Goal: Task Accomplishment & Management: Manage account settings

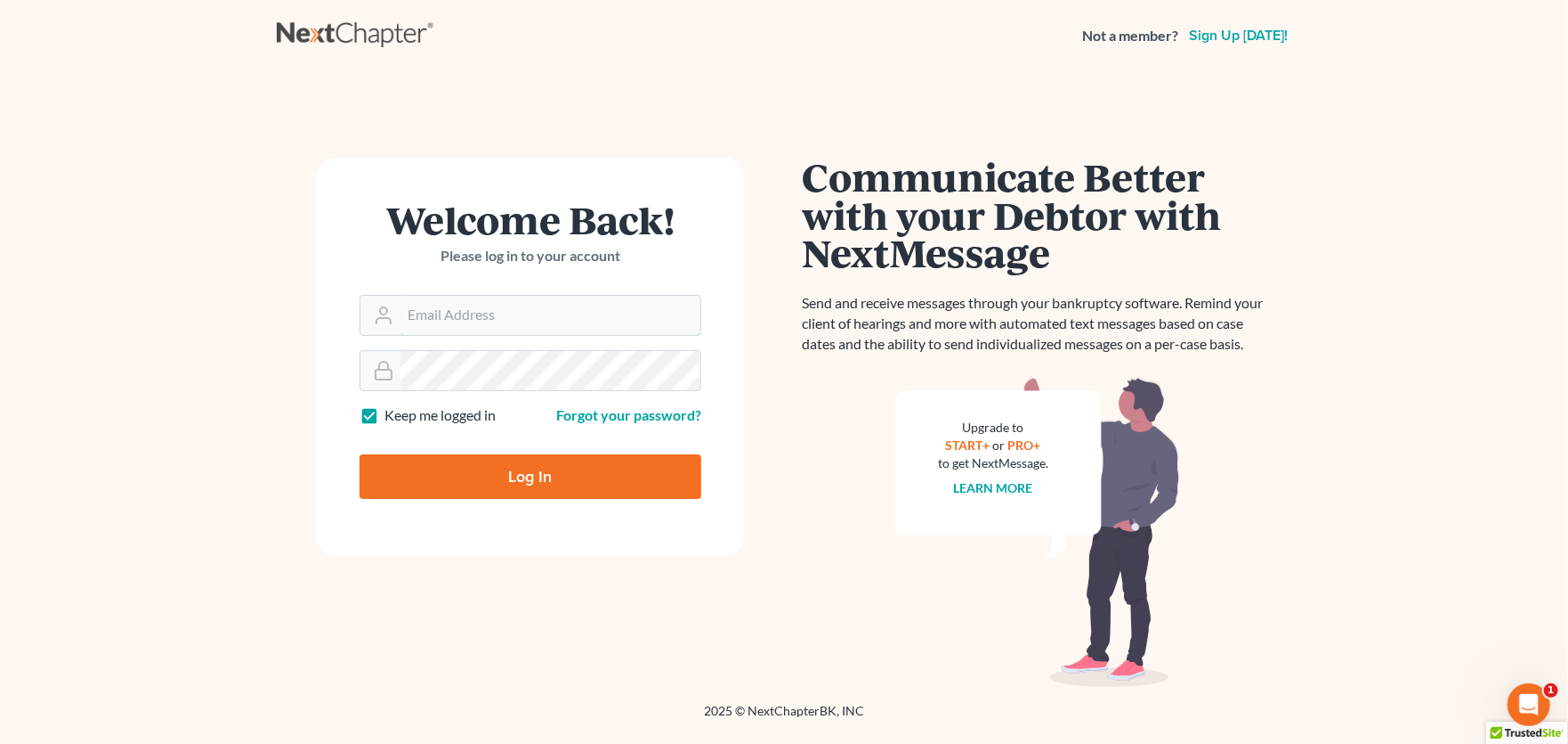
type input "[PERSON_NAME][EMAIL_ADDRESS][PERSON_NAME][DOMAIN_NAME]"
click at [502, 476] on input "Log In" at bounding box center [530, 476] width 342 height 45
type input "Thinking..."
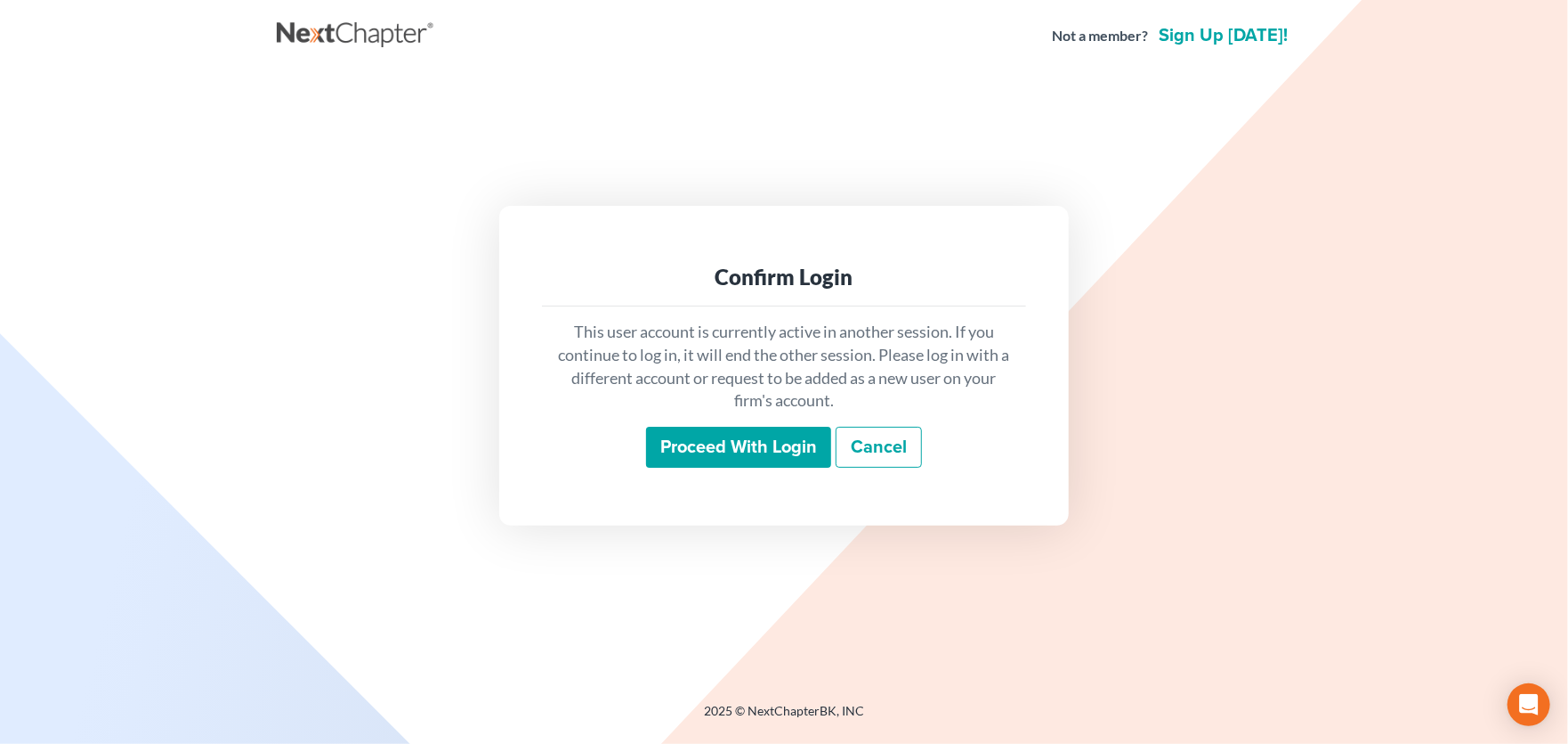
click at [727, 448] on input "Proceed with login" at bounding box center [739, 447] width 185 height 41
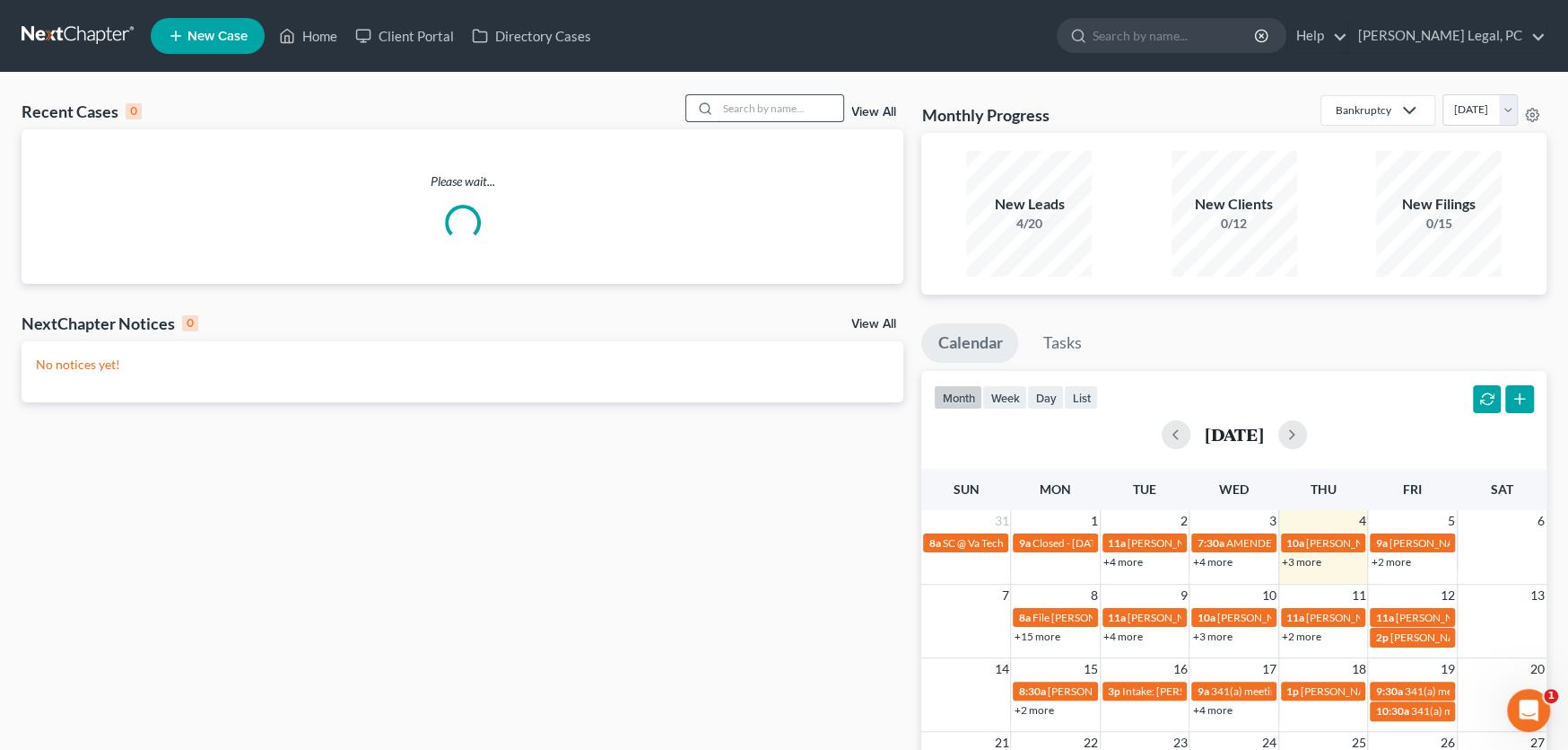
click at [771, 111] on input "search" at bounding box center [780, 108] width 126 height 26
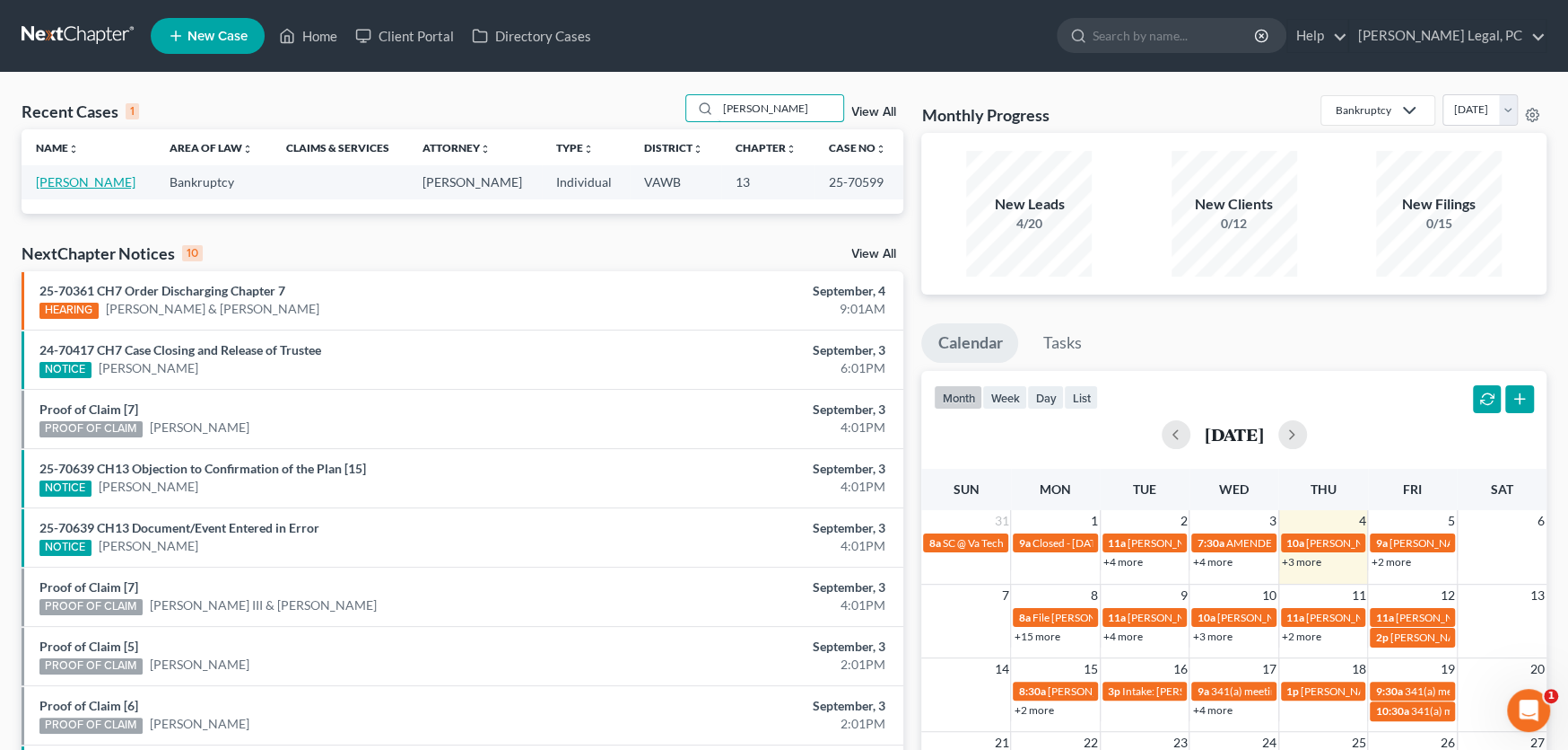
type input "Soos"
click at [87, 186] on link "[PERSON_NAME]" at bounding box center [86, 181] width 100 height 15
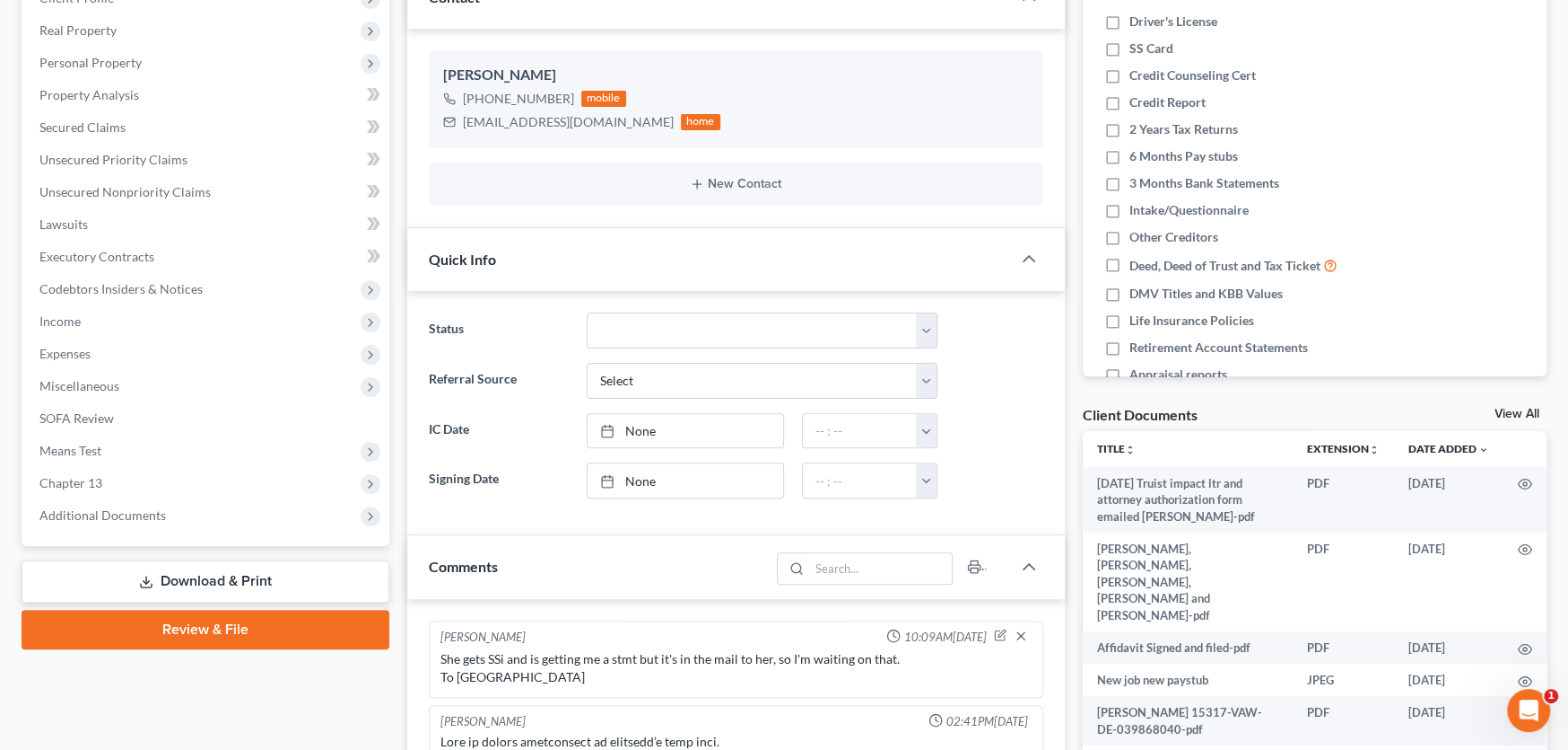
scroll to position [447, 0]
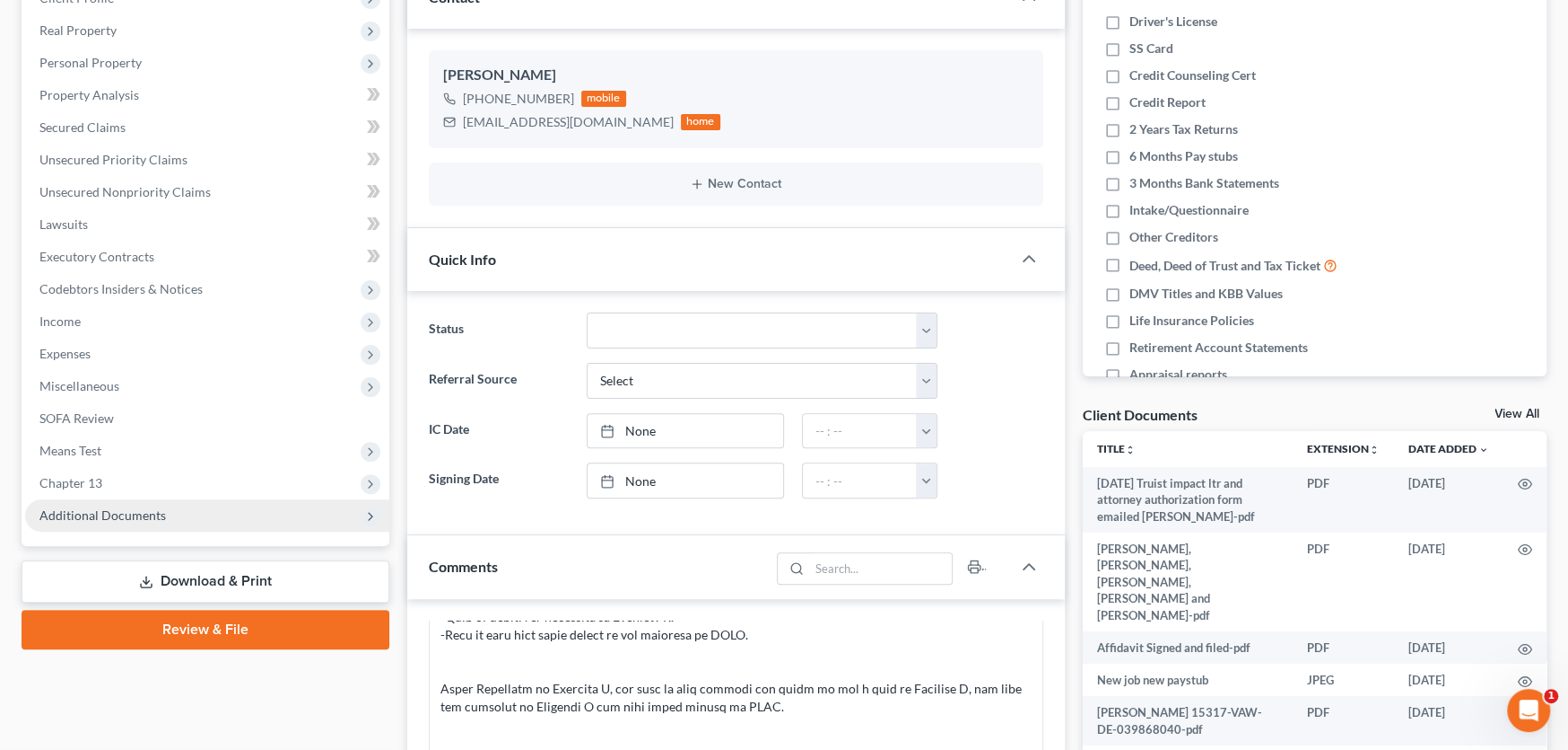
click at [114, 526] on span "Additional Documents" at bounding box center [207, 515] width 364 height 33
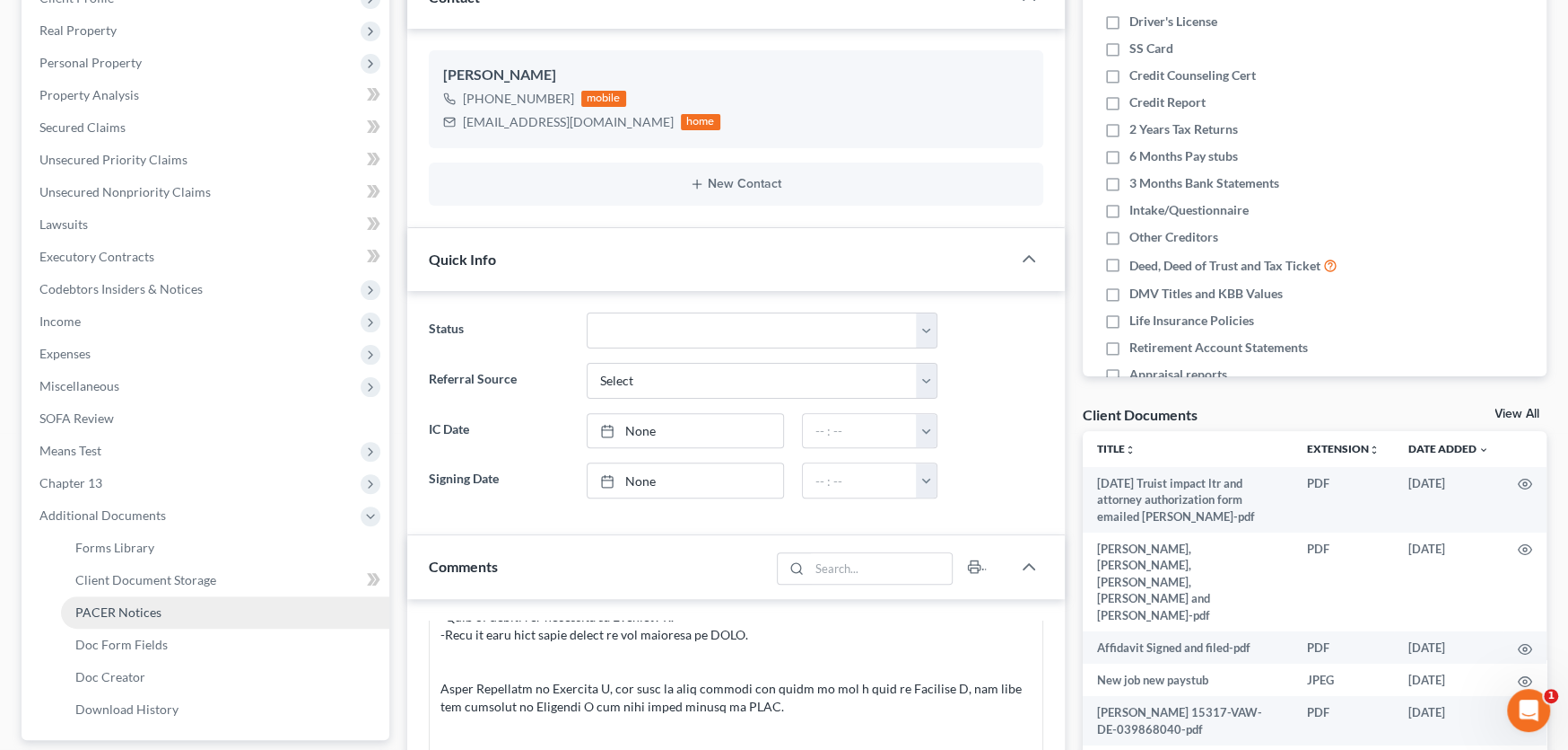
click at [120, 610] on span "PACER Notices" at bounding box center [118, 611] width 86 height 15
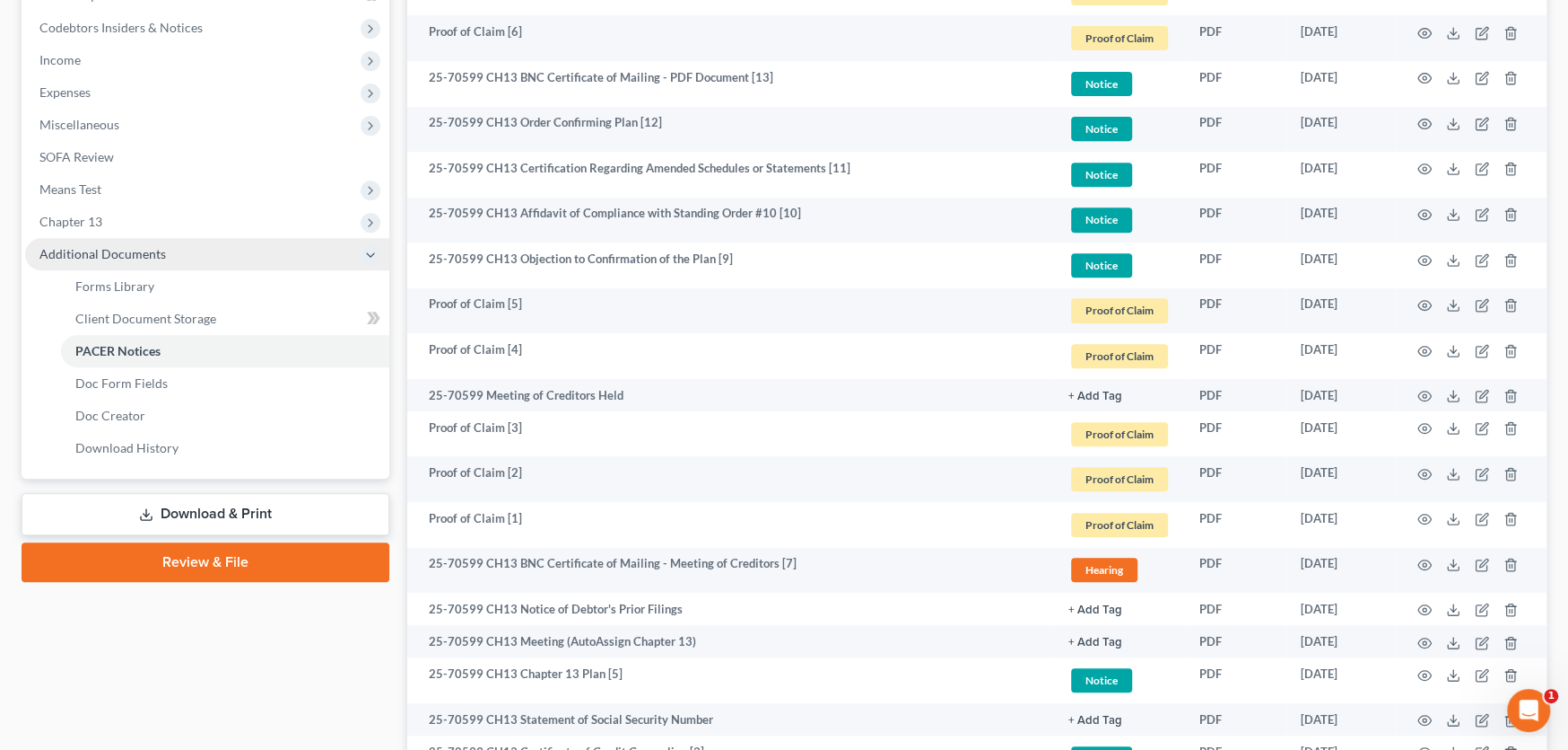
scroll to position [539, 0]
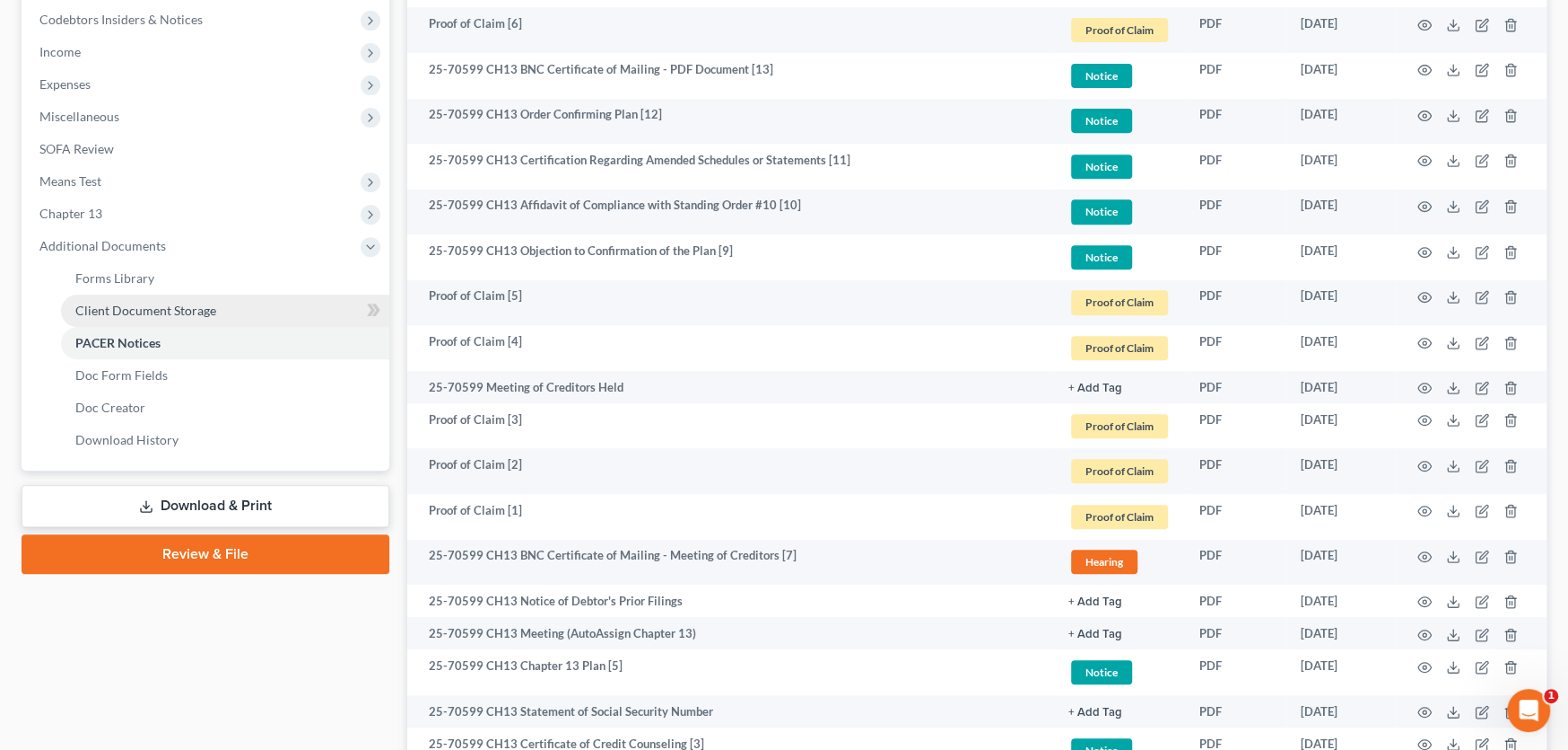
click at [151, 310] on span "Client Document Storage" at bounding box center [146, 310] width 141 height 15
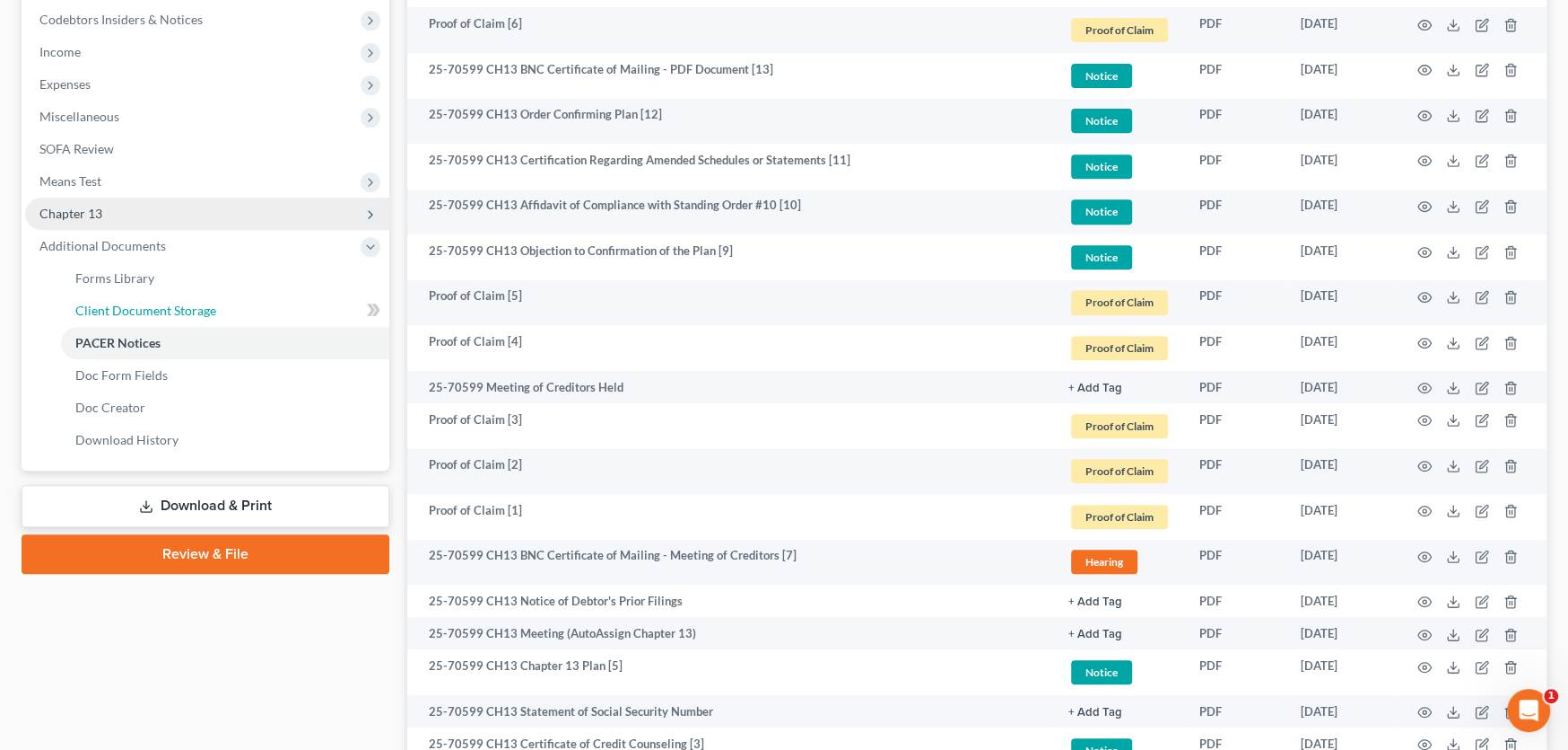
select select "0"
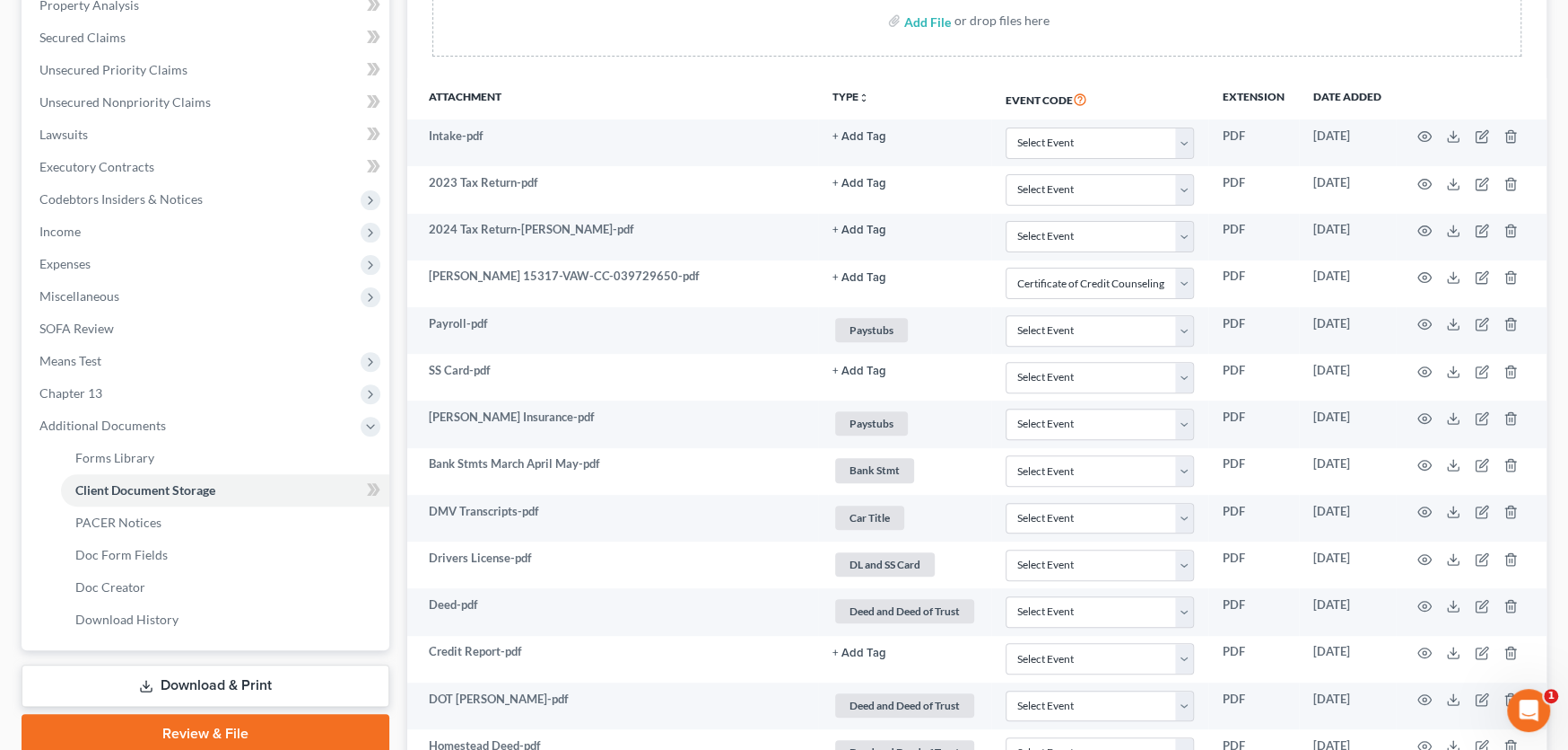
scroll to position [90, 0]
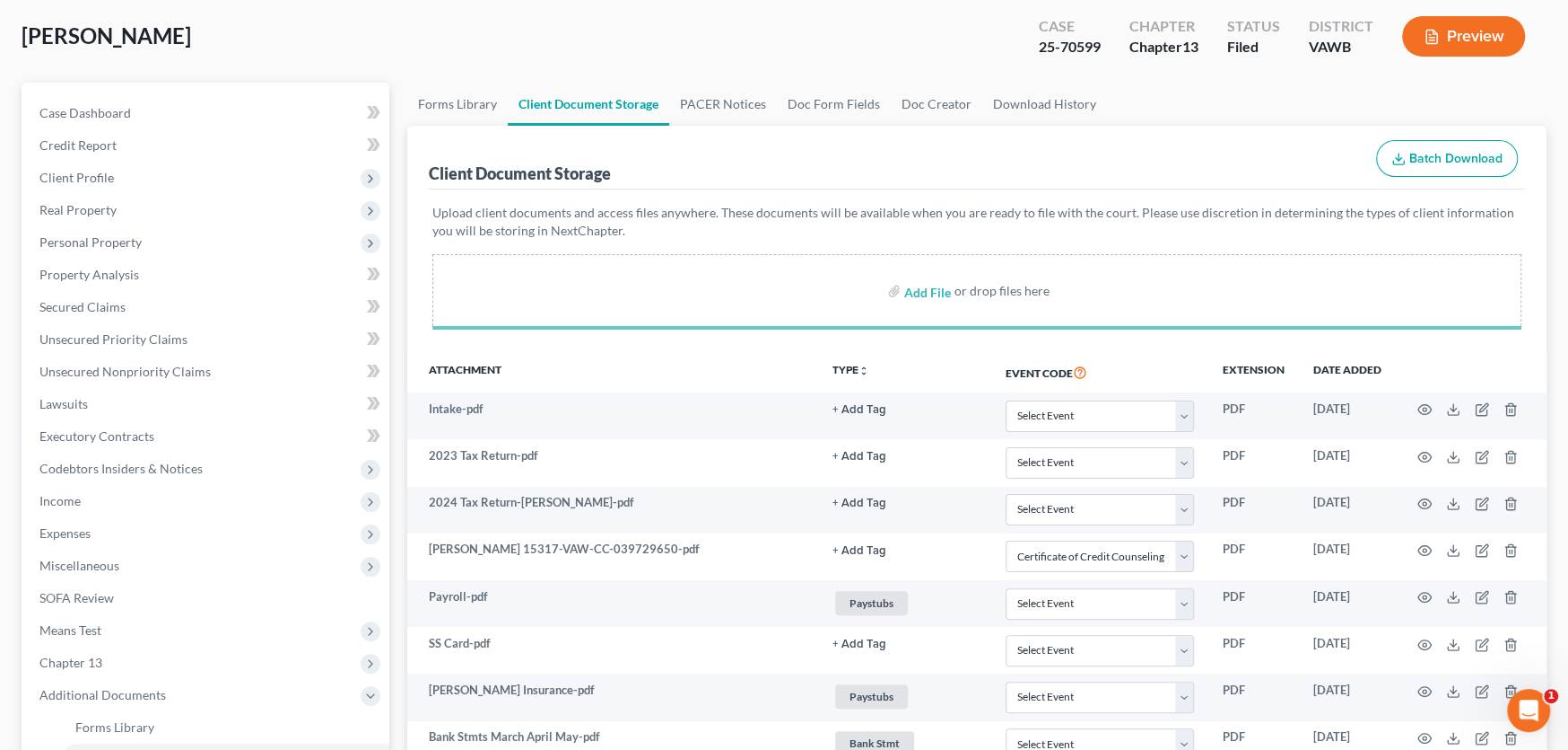
select select "0"
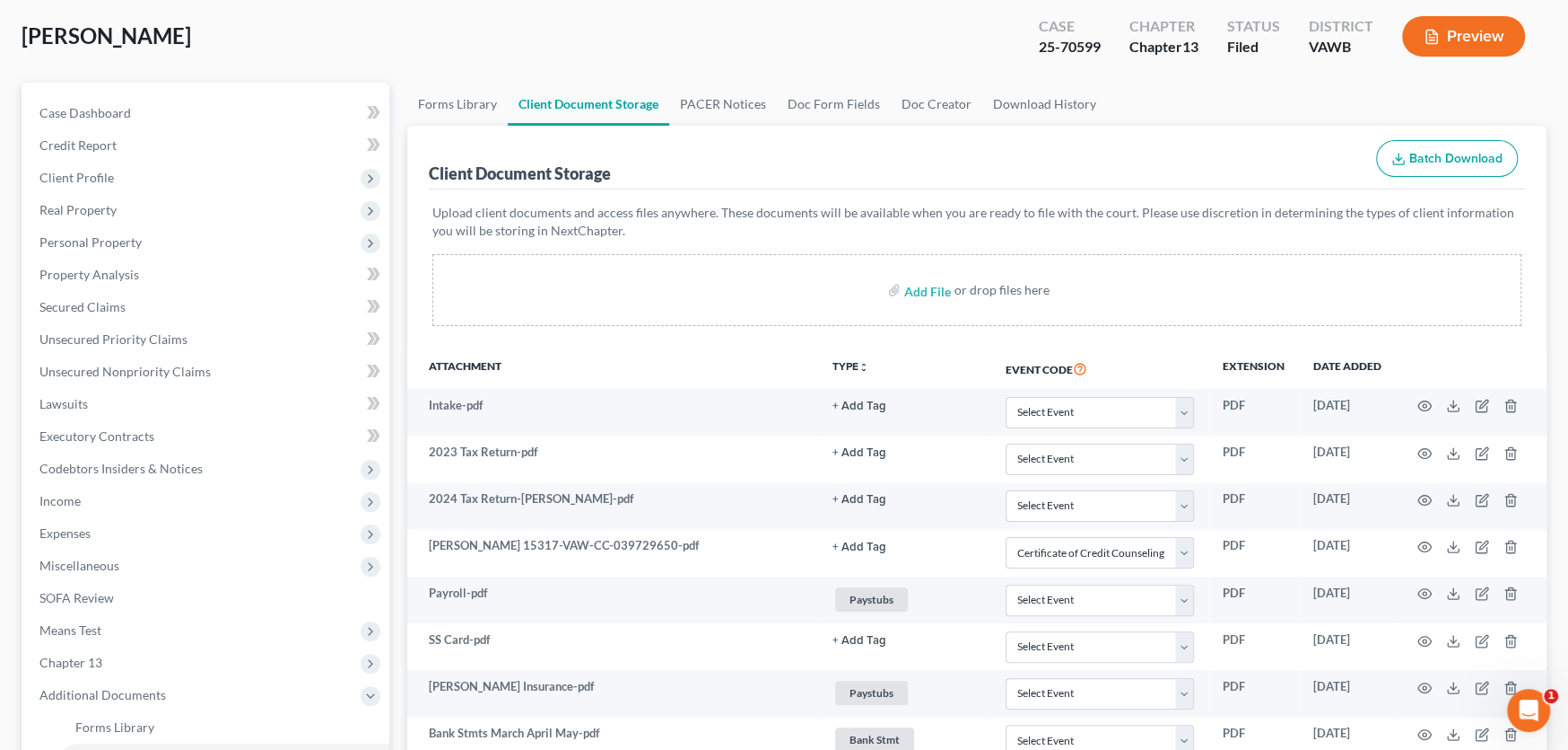
select select "0"
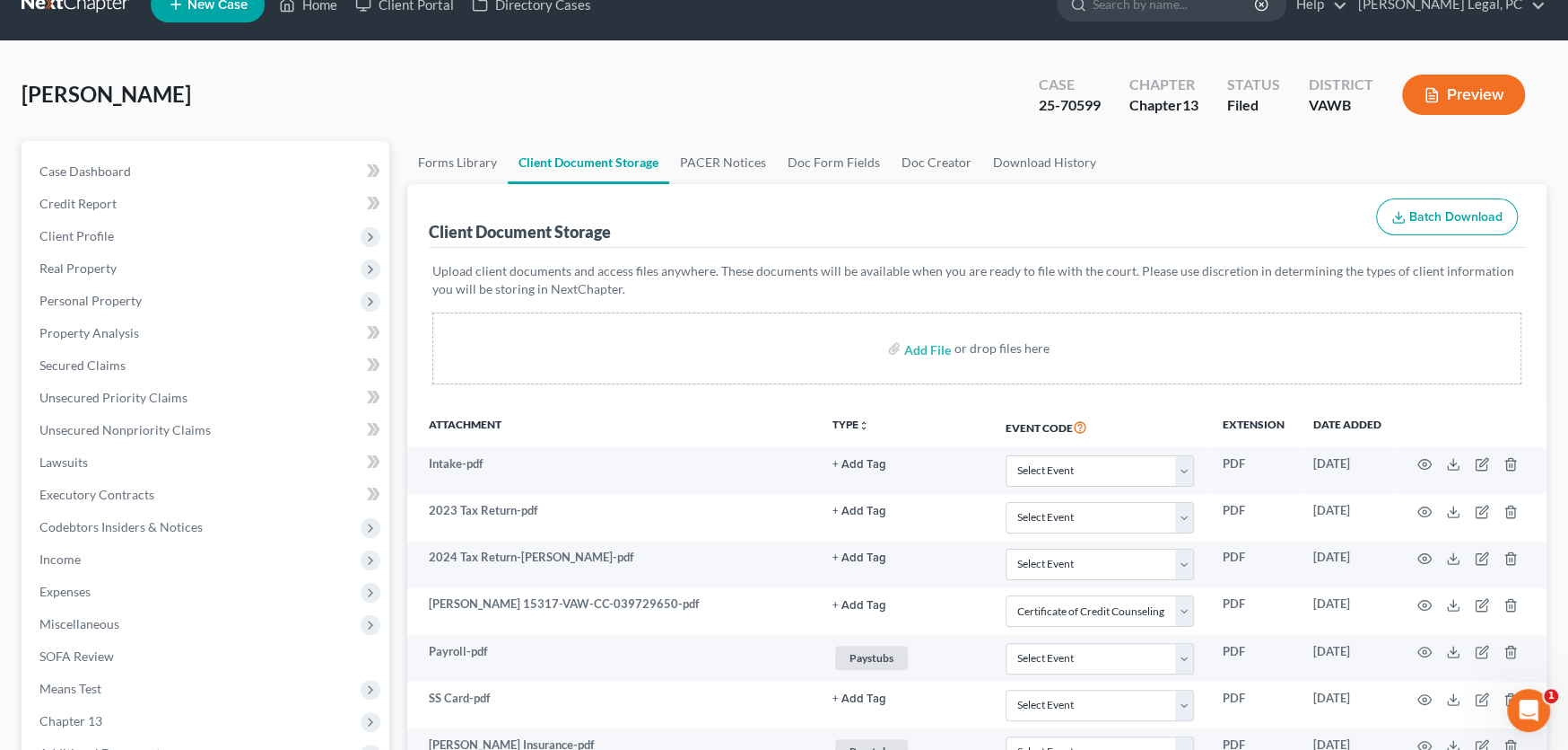
scroll to position [0, 0]
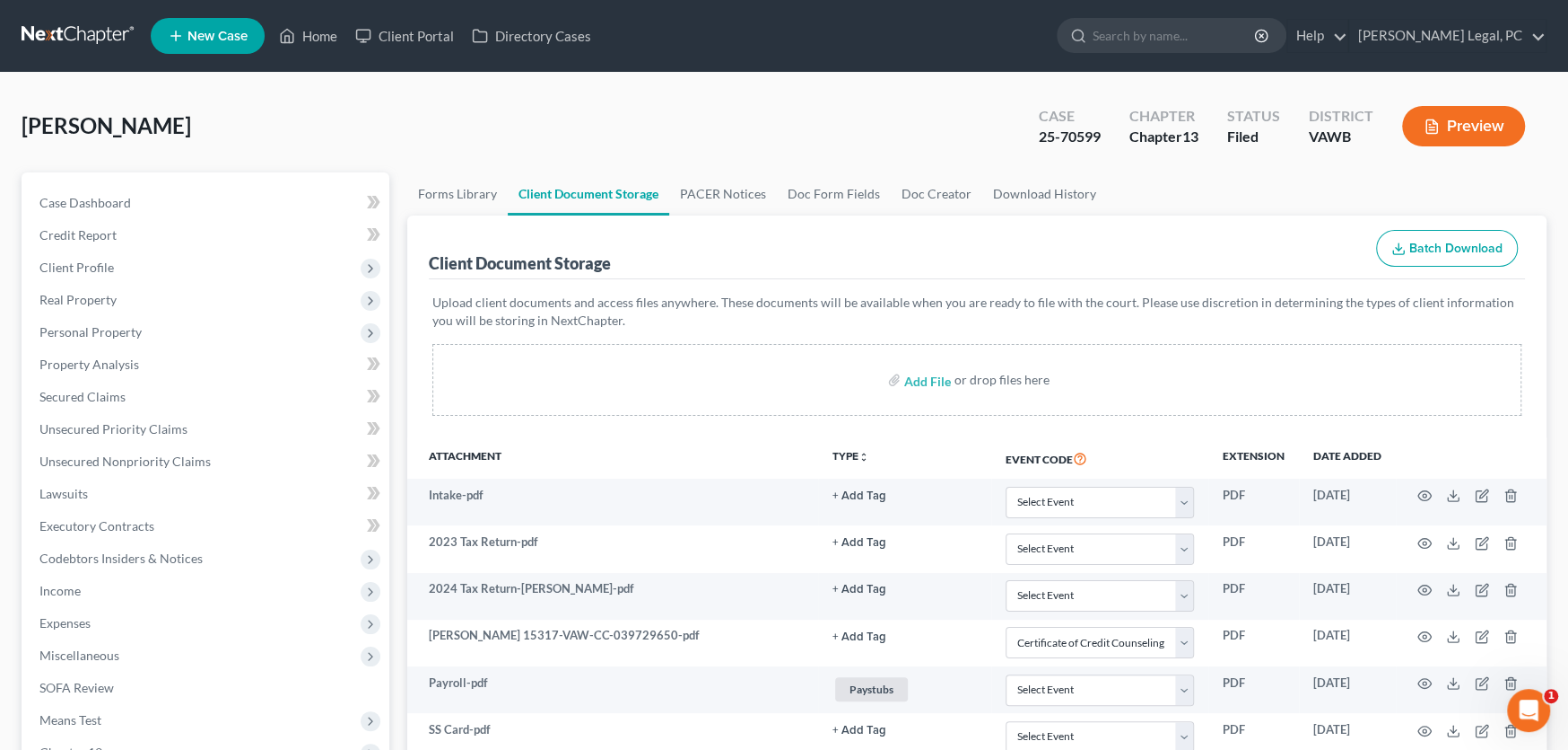
click at [75, 28] on link at bounding box center [79, 36] width 115 height 33
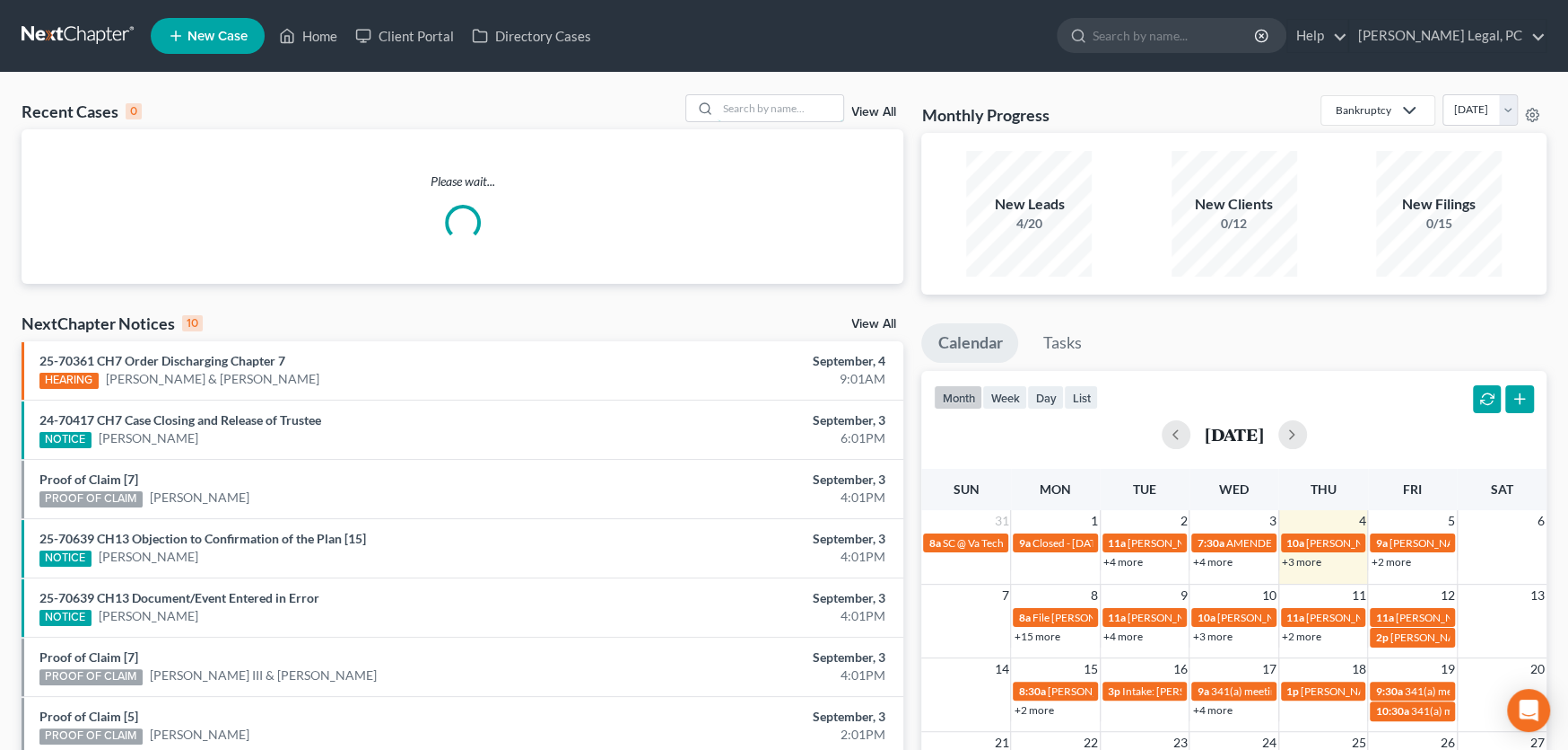
click at [732, 103] on input "search" at bounding box center [780, 108] width 126 height 26
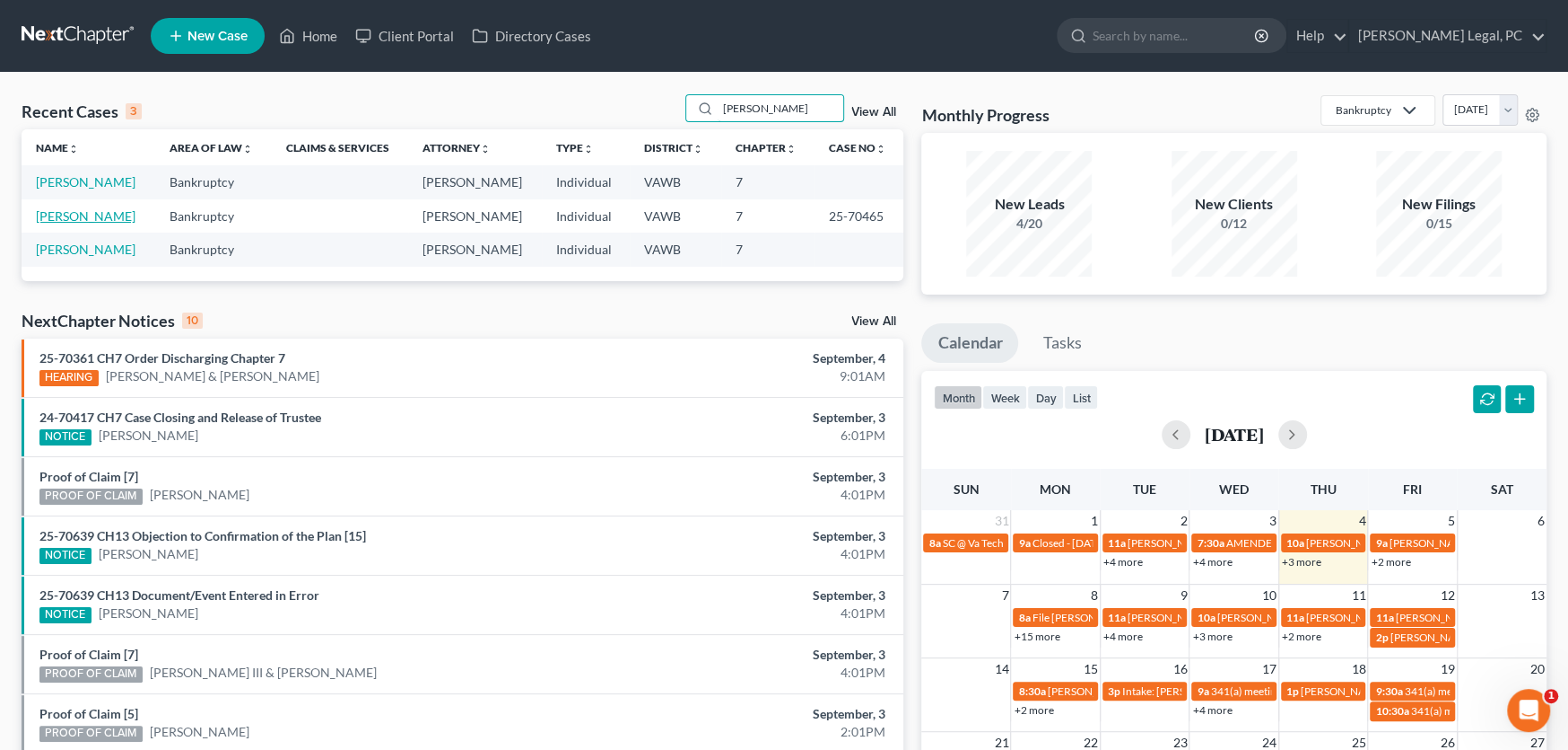
type input "[PERSON_NAME]"
click at [100, 215] on link "[PERSON_NAME]" at bounding box center [86, 216] width 100 height 15
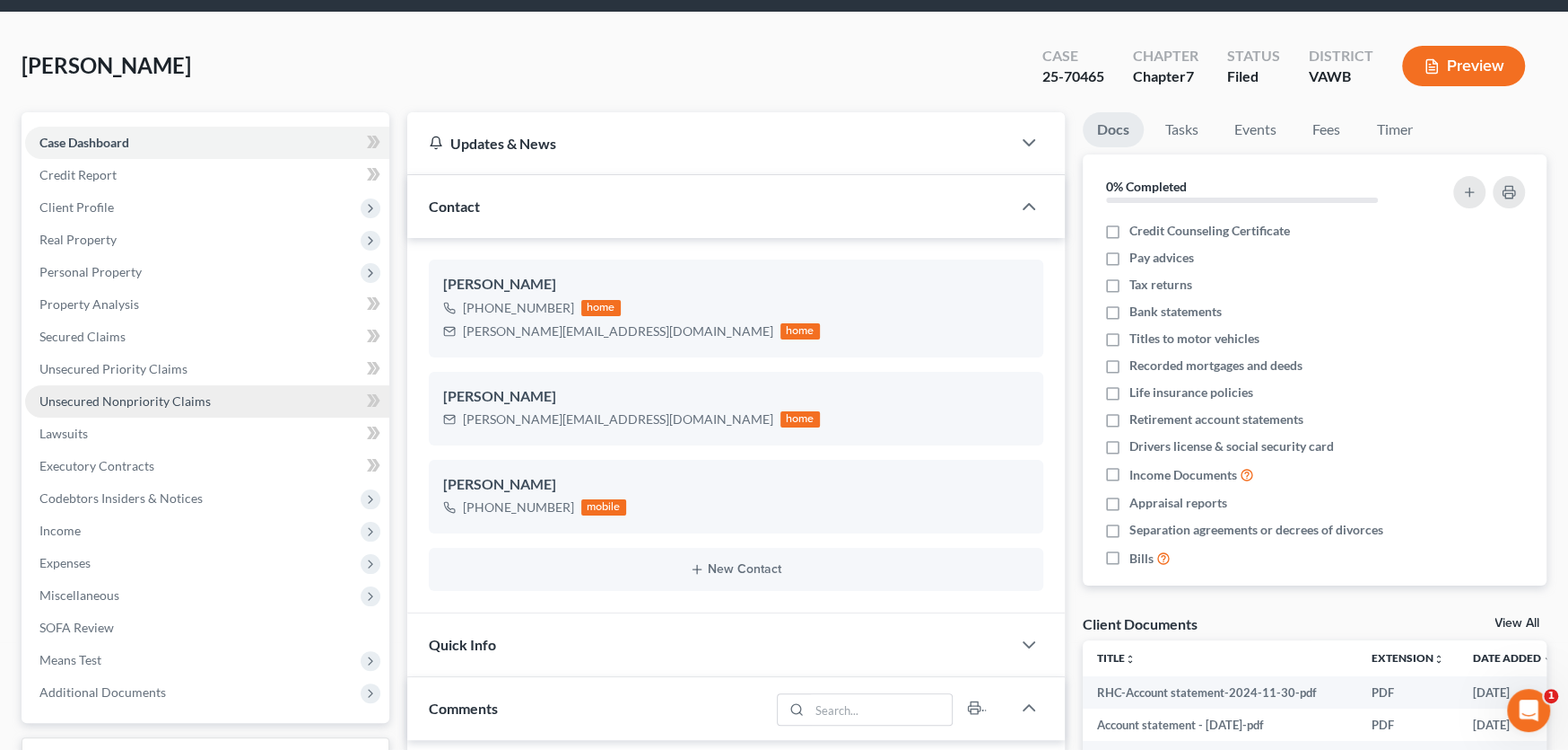
scroll to position [448, 0]
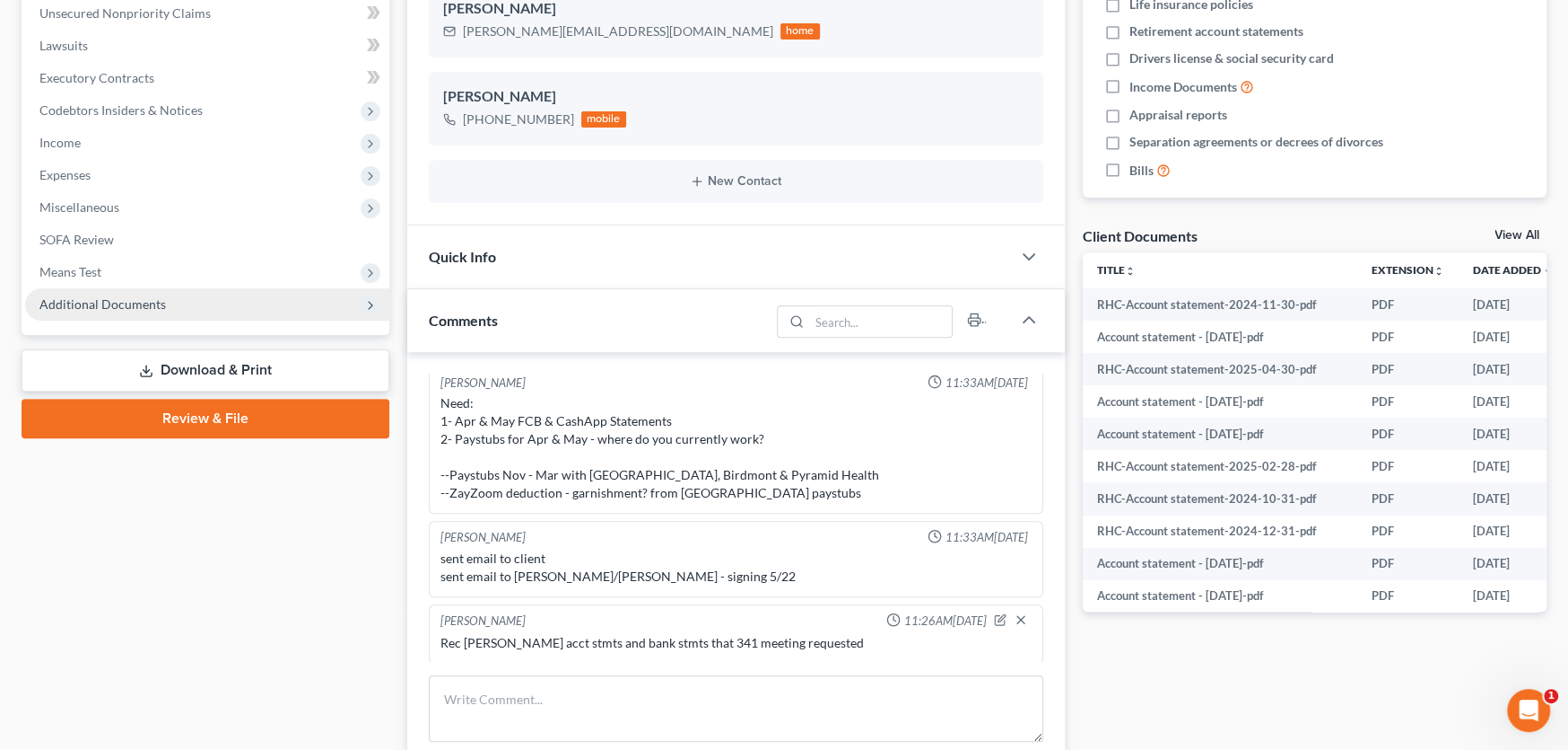
click at [117, 300] on span "Additional Documents" at bounding box center [103, 303] width 127 height 15
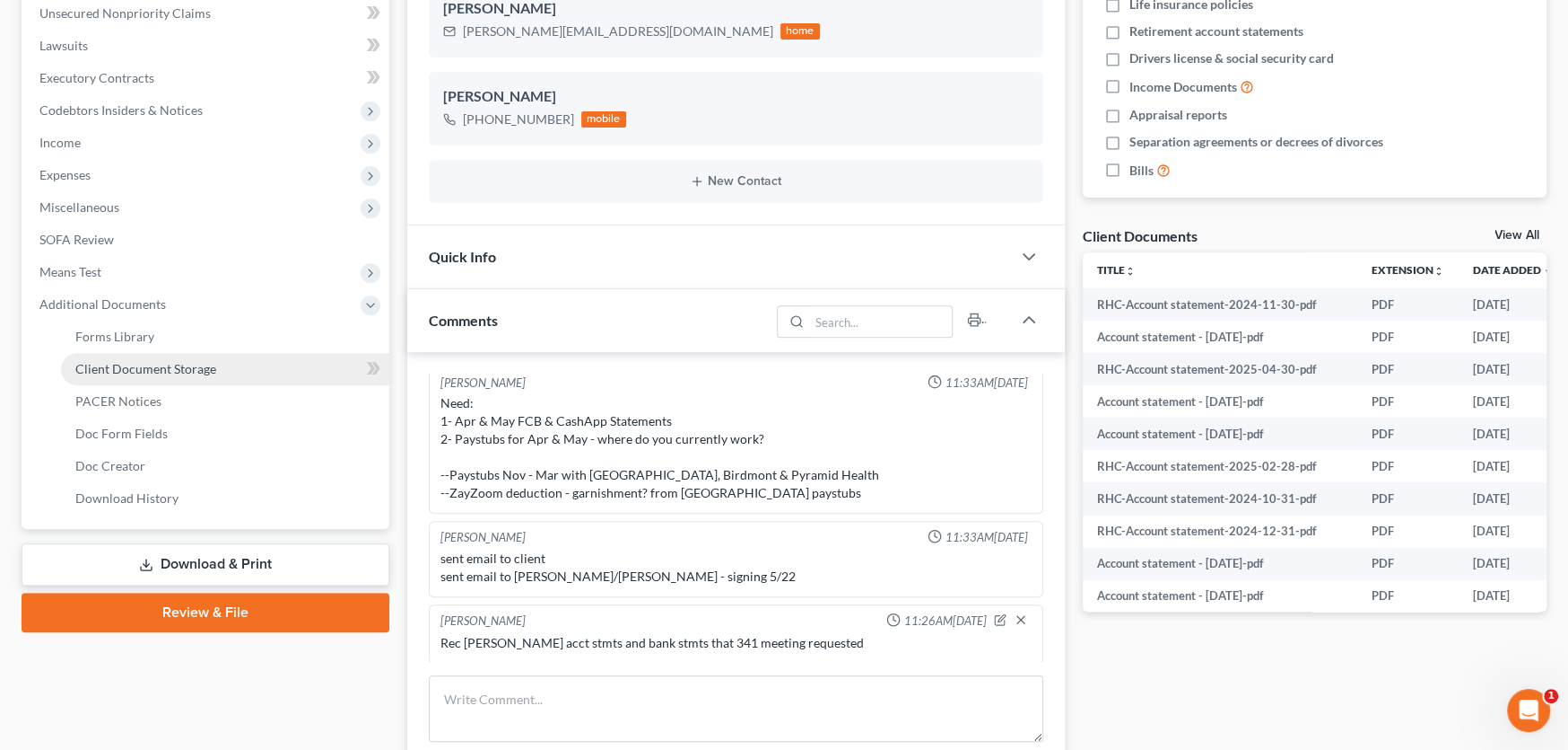
click at [129, 367] on span "Client Document Storage" at bounding box center [146, 368] width 141 height 15
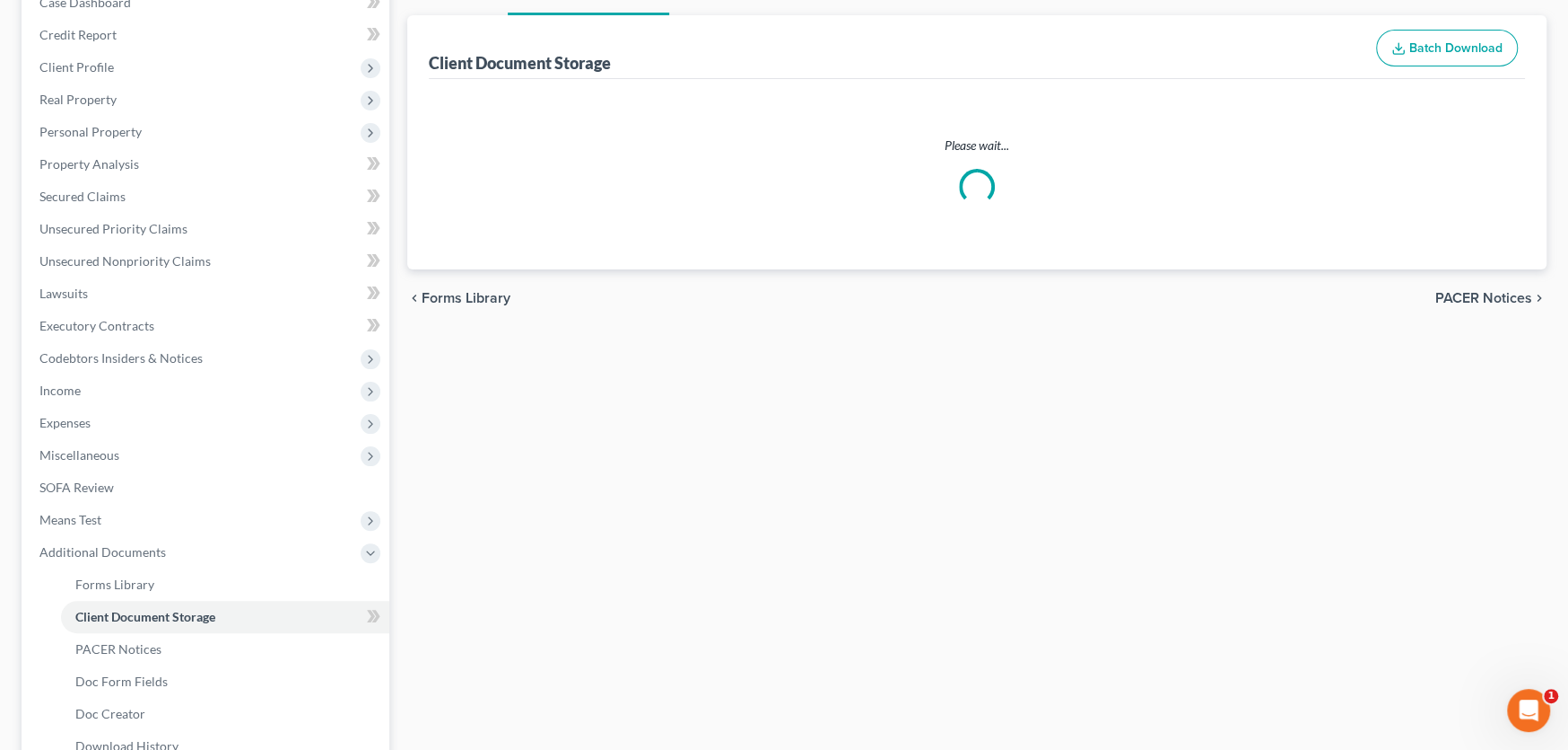
scroll to position [90, 0]
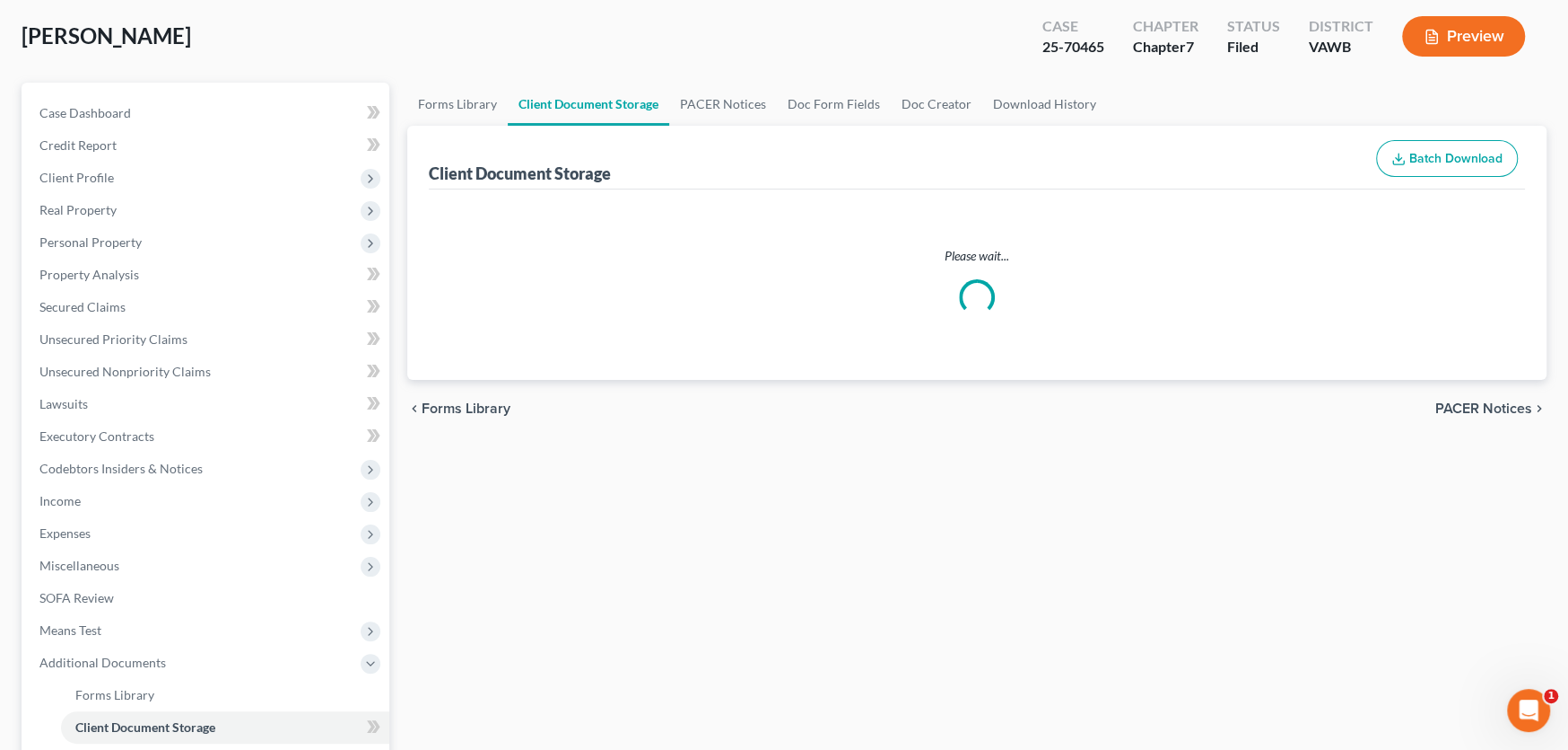
select select "0"
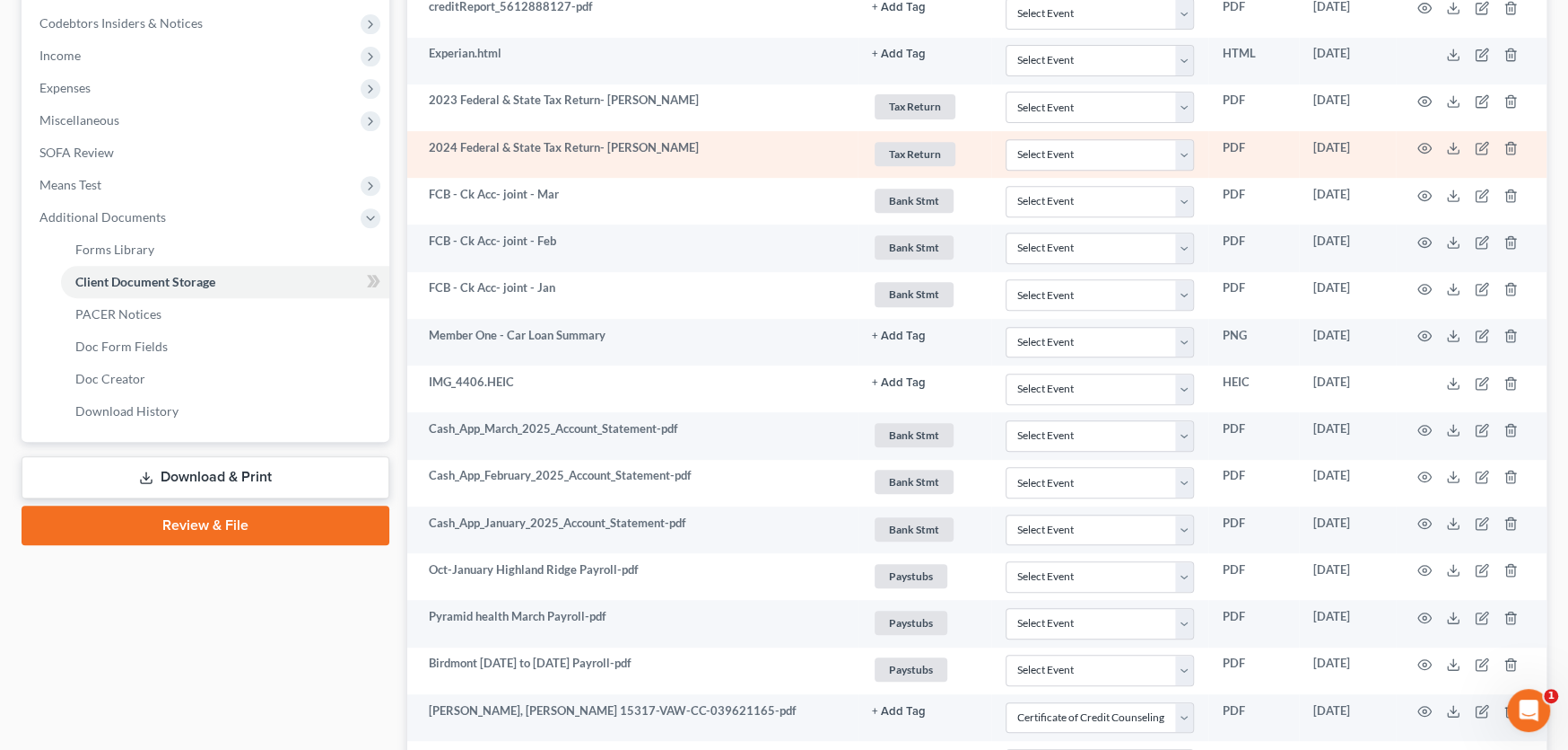
scroll to position [539, 0]
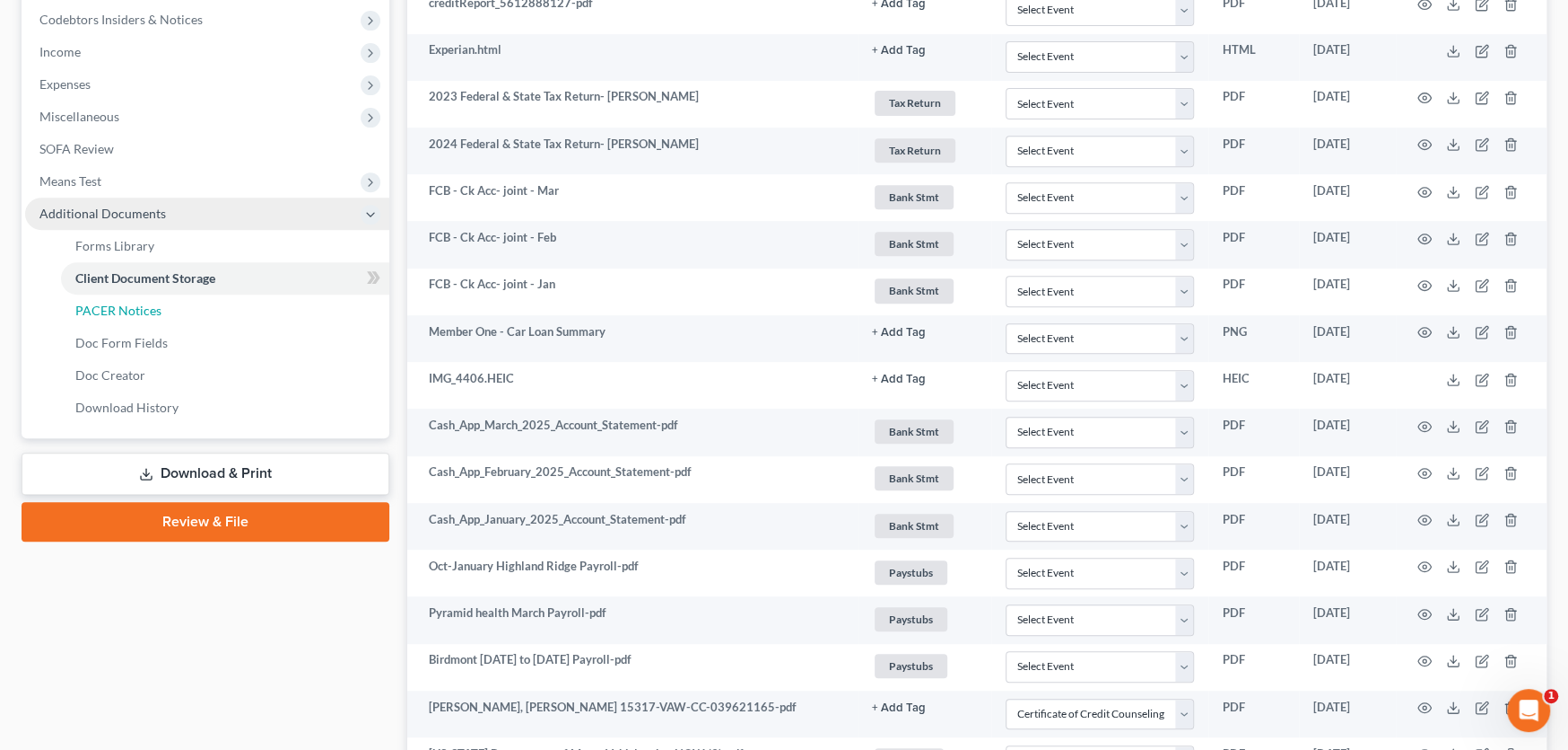
drag, startPoint x: 151, startPoint y: 311, endPoint x: 352, endPoint y: 351, distance: 204.9
click at [152, 310] on span "PACER Notices" at bounding box center [118, 310] width 86 height 15
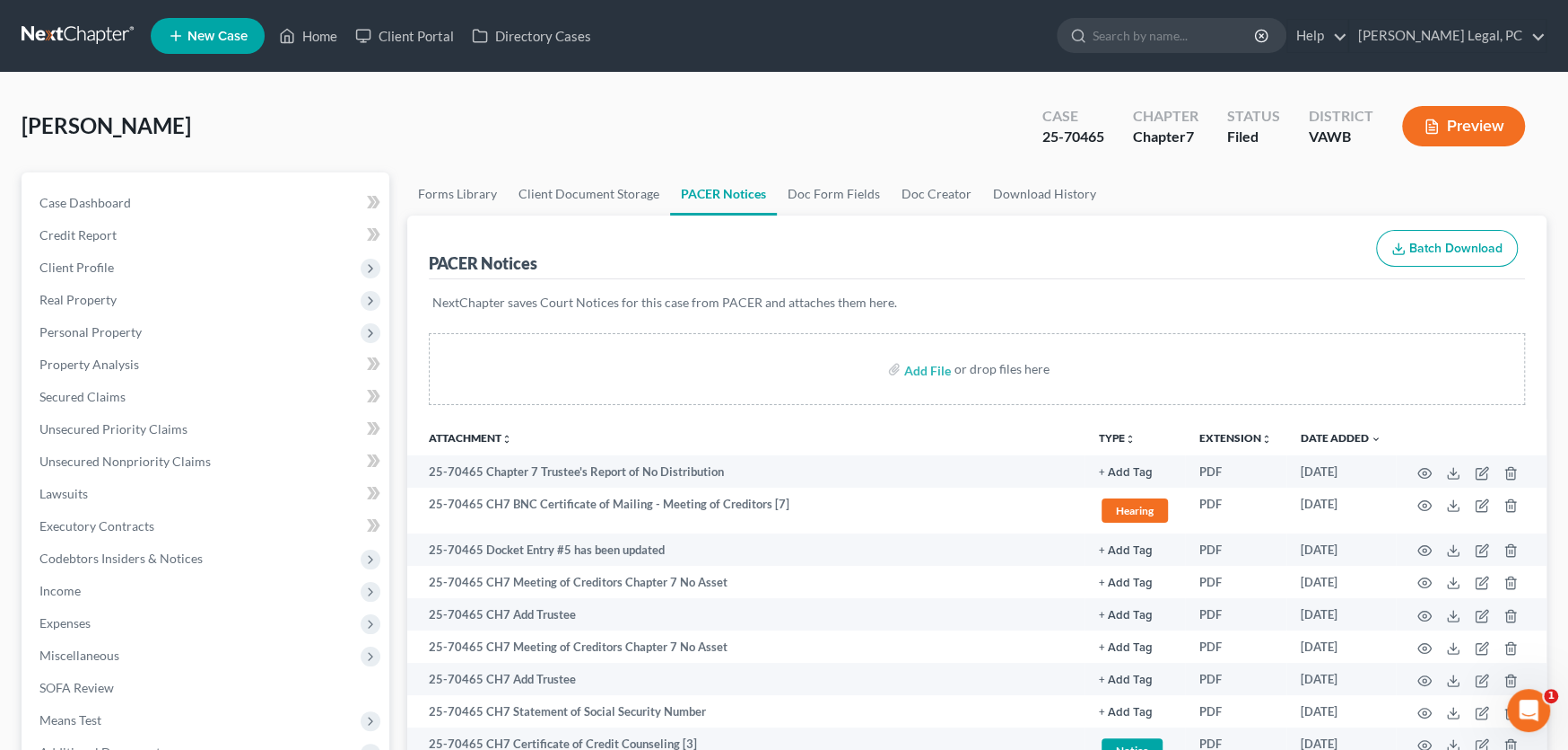
scroll to position [179, 0]
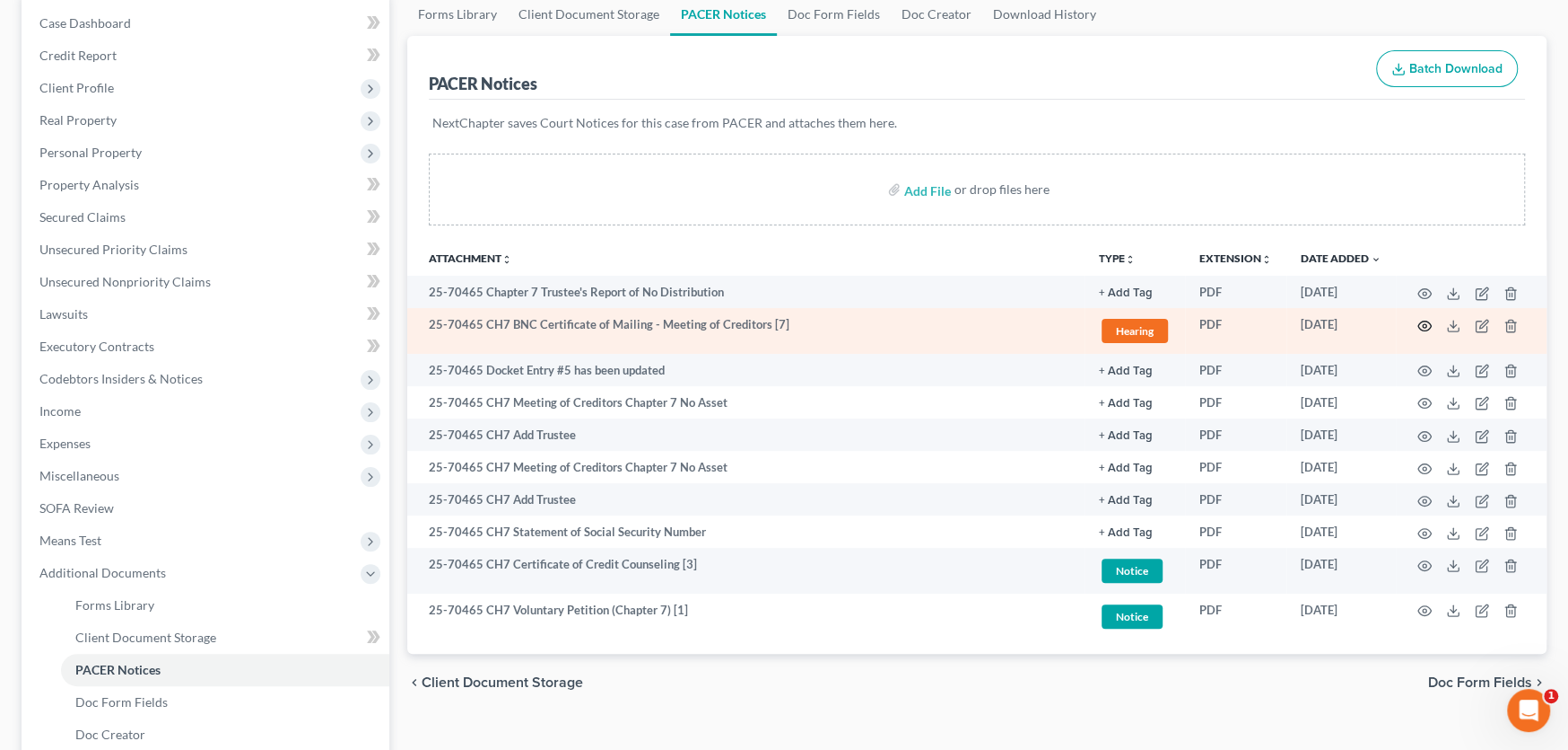
click at [1429, 325] on icon "button" at bounding box center [1425, 326] width 14 height 14
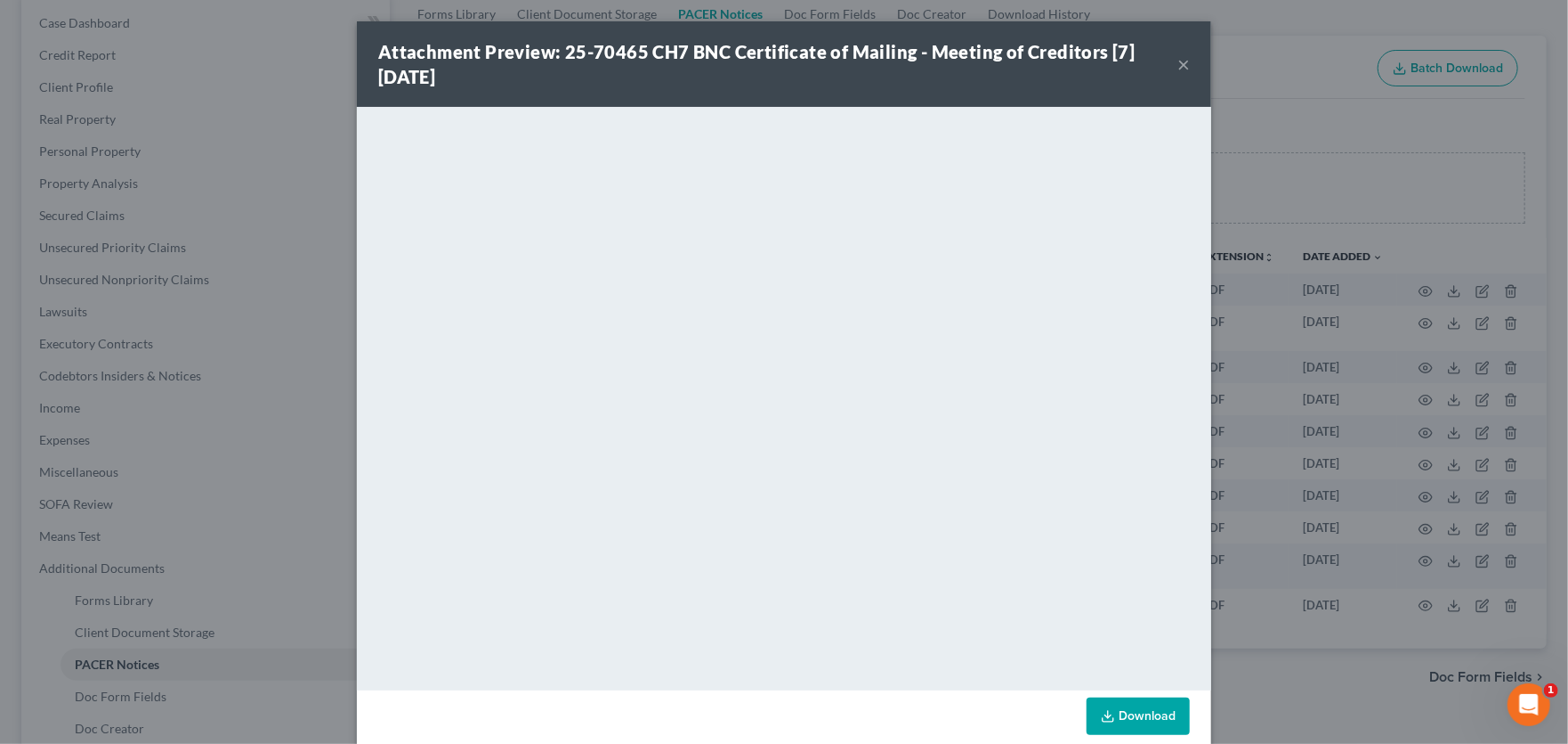
click at [1180, 60] on button "×" at bounding box center [1184, 64] width 13 height 22
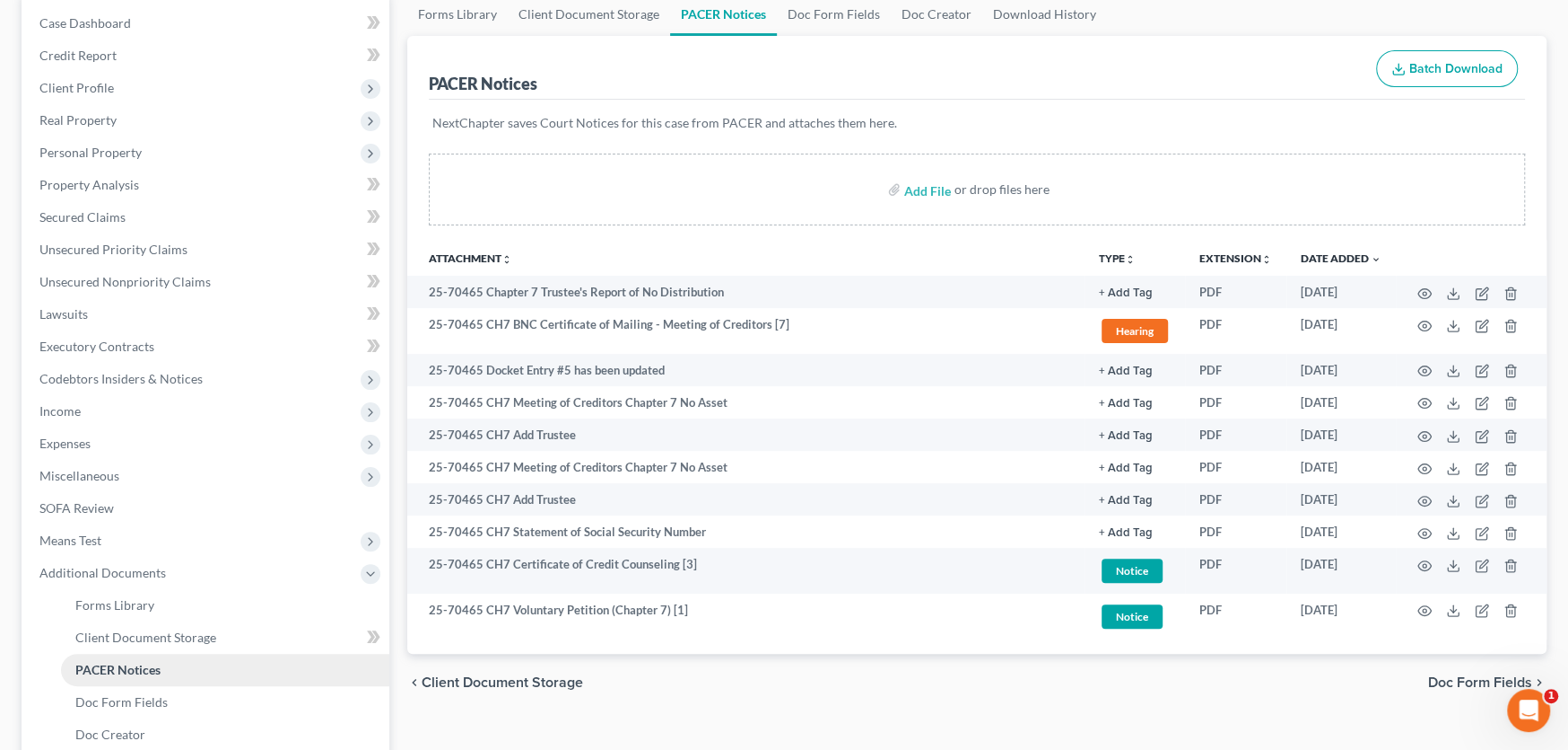
click at [104, 662] on span "PACER Notices" at bounding box center [118, 668] width 85 height 15
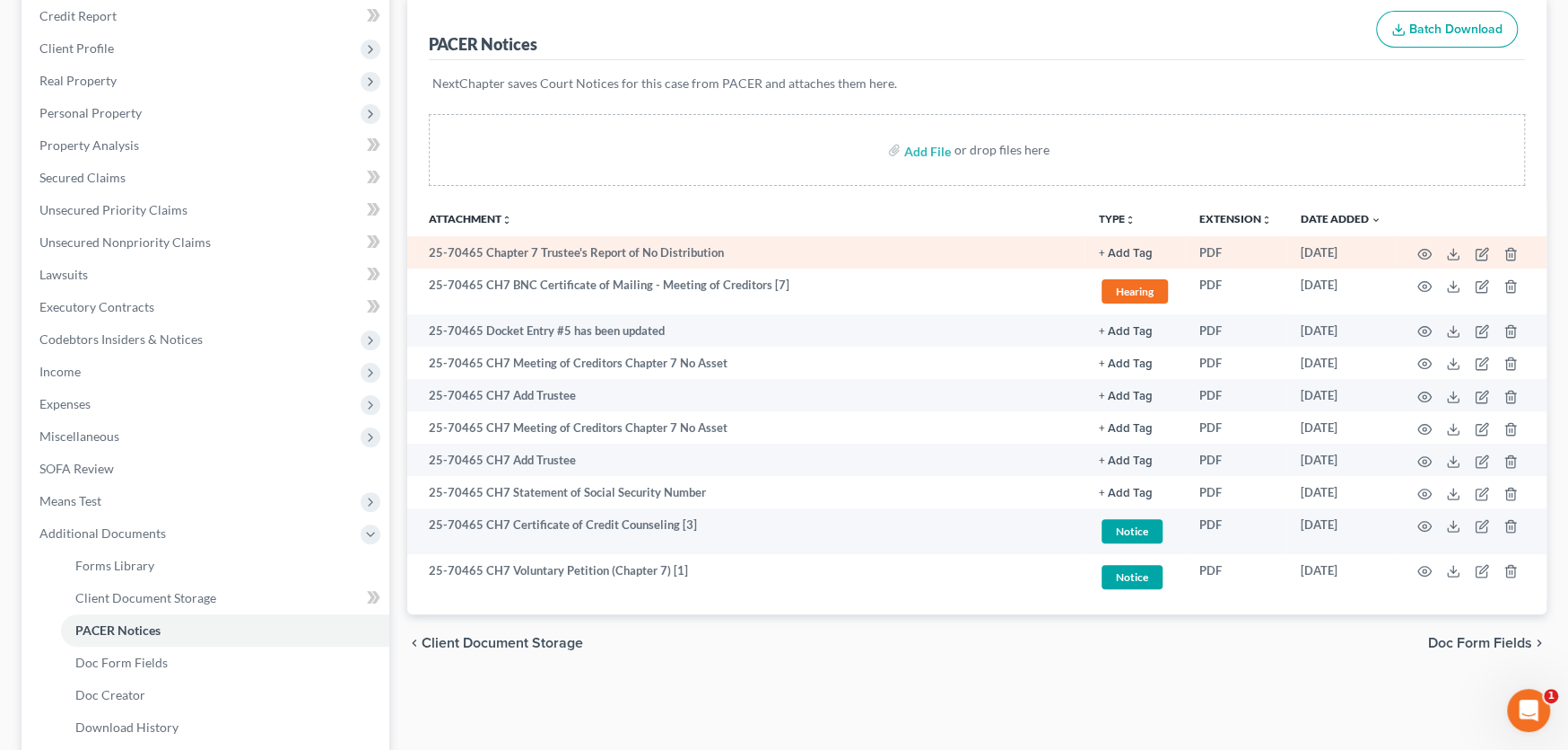
scroll to position [359, 0]
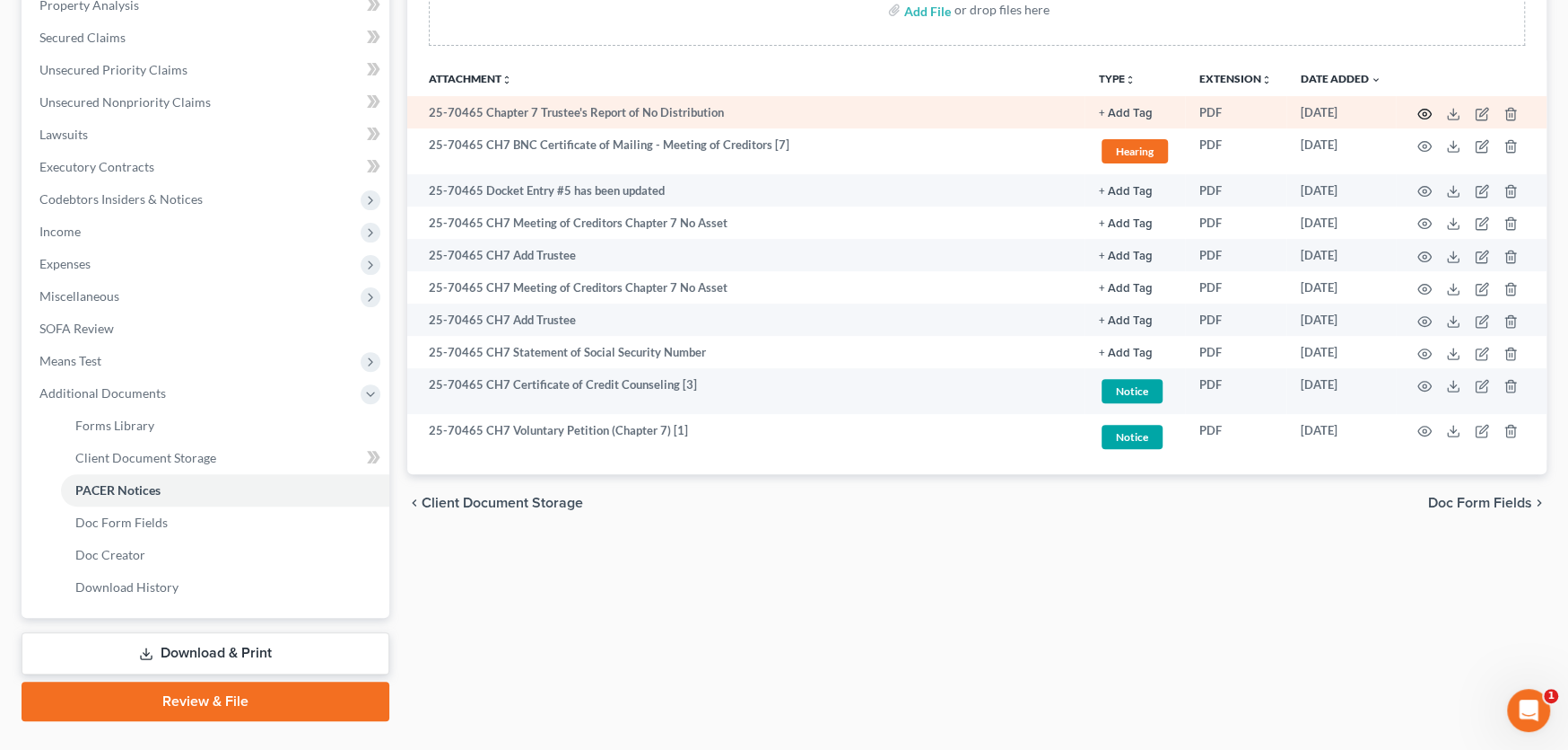
click at [1426, 112] on circle "button" at bounding box center [1425, 114] width 4 height 4
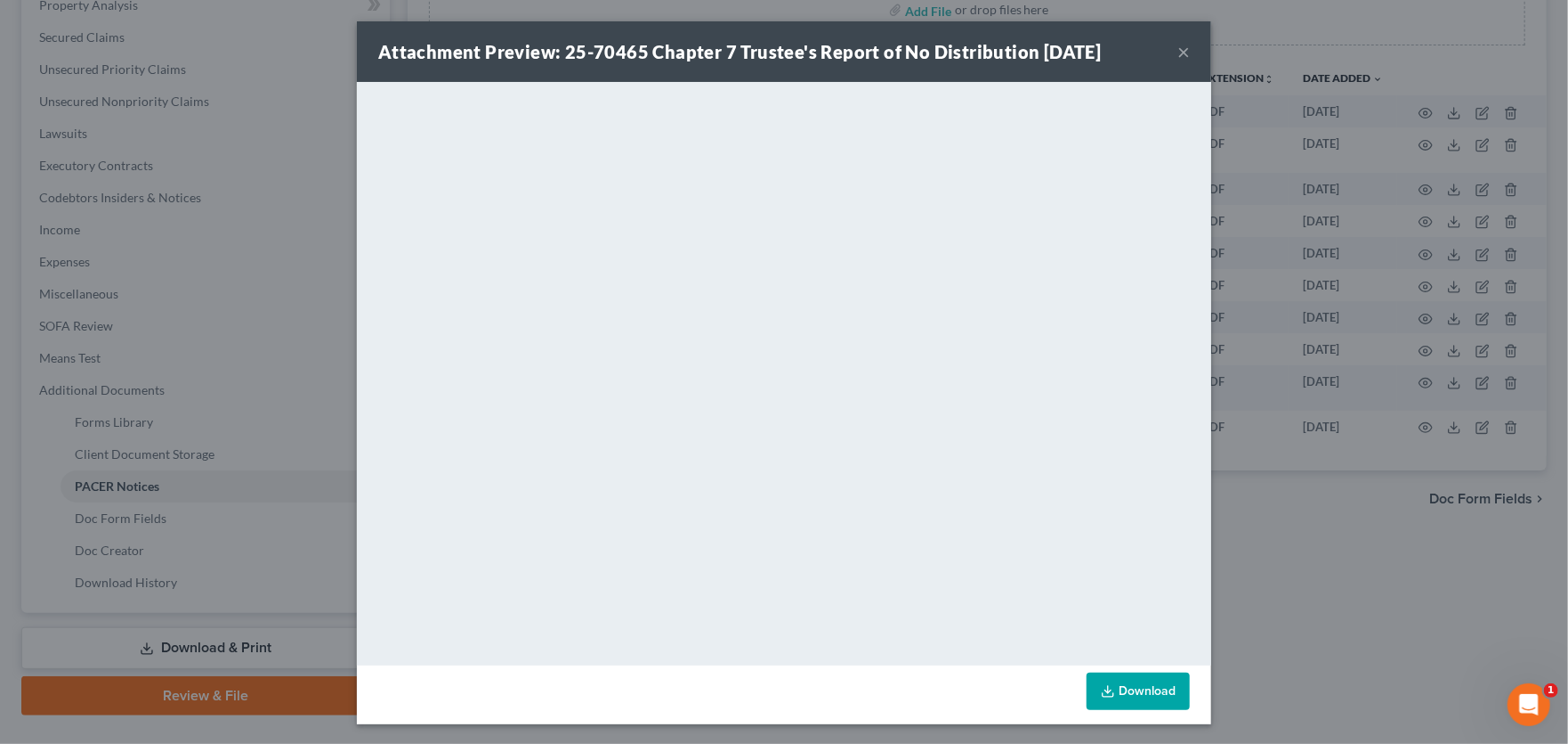
click at [1177, 48] on button "×" at bounding box center [1184, 52] width 13 height 22
